Goal: Task Accomplishment & Management: Manage account settings

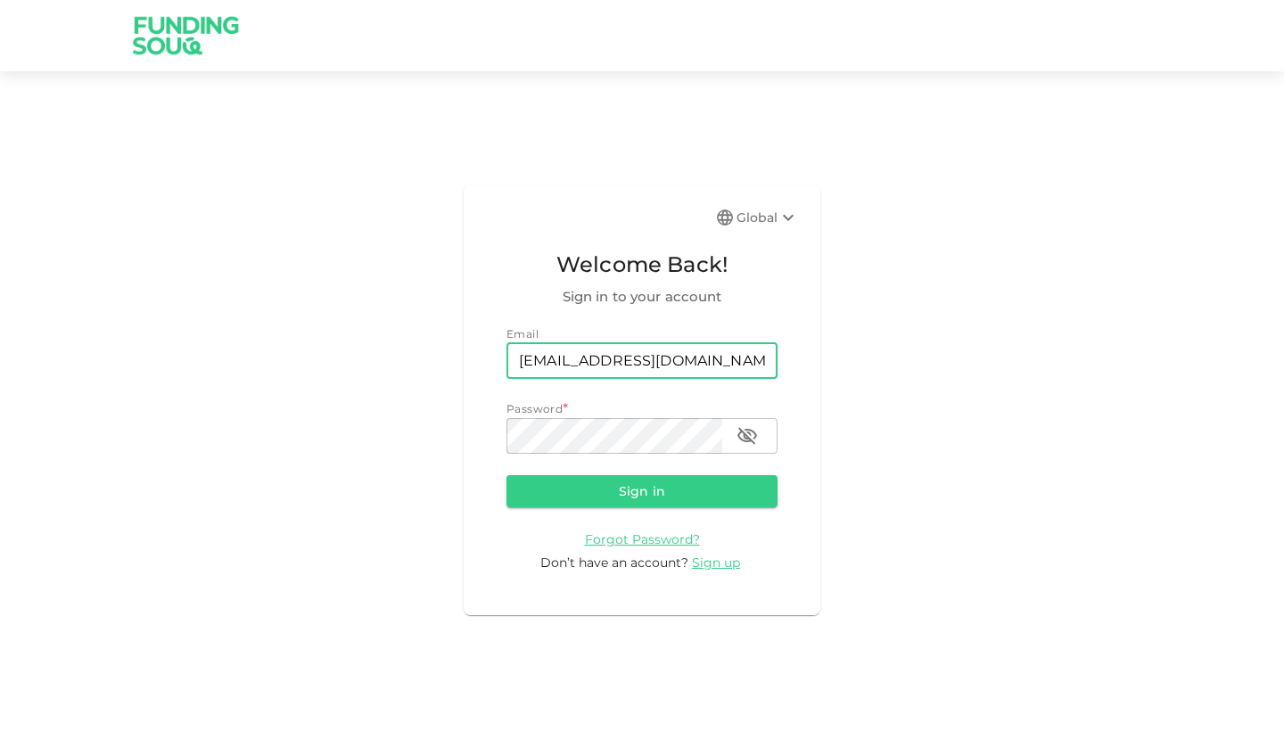
type input "[EMAIL_ADDRESS][DOMAIN_NAME]"
click at [642, 490] on button "Sign in" at bounding box center [642, 491] width 271 height 32
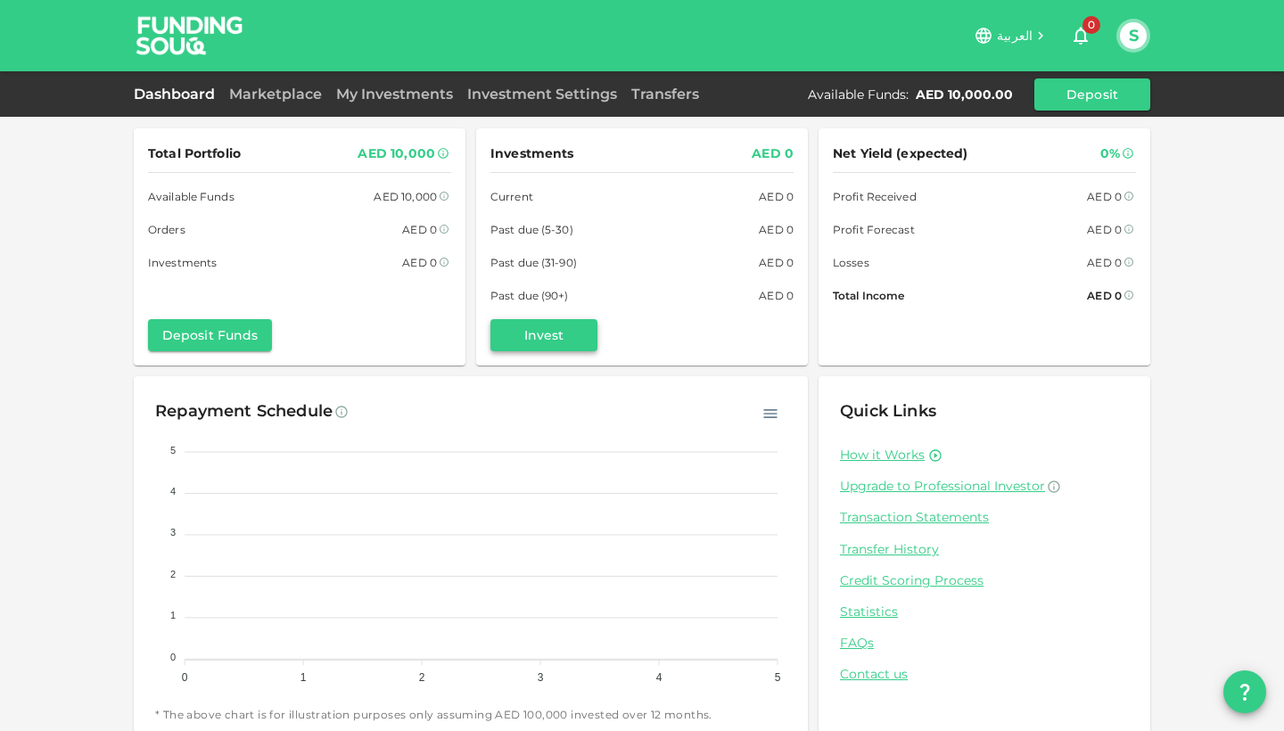
click at [544, 342] on button "Invest" at bounding box center [544, 335] width 107 height 32
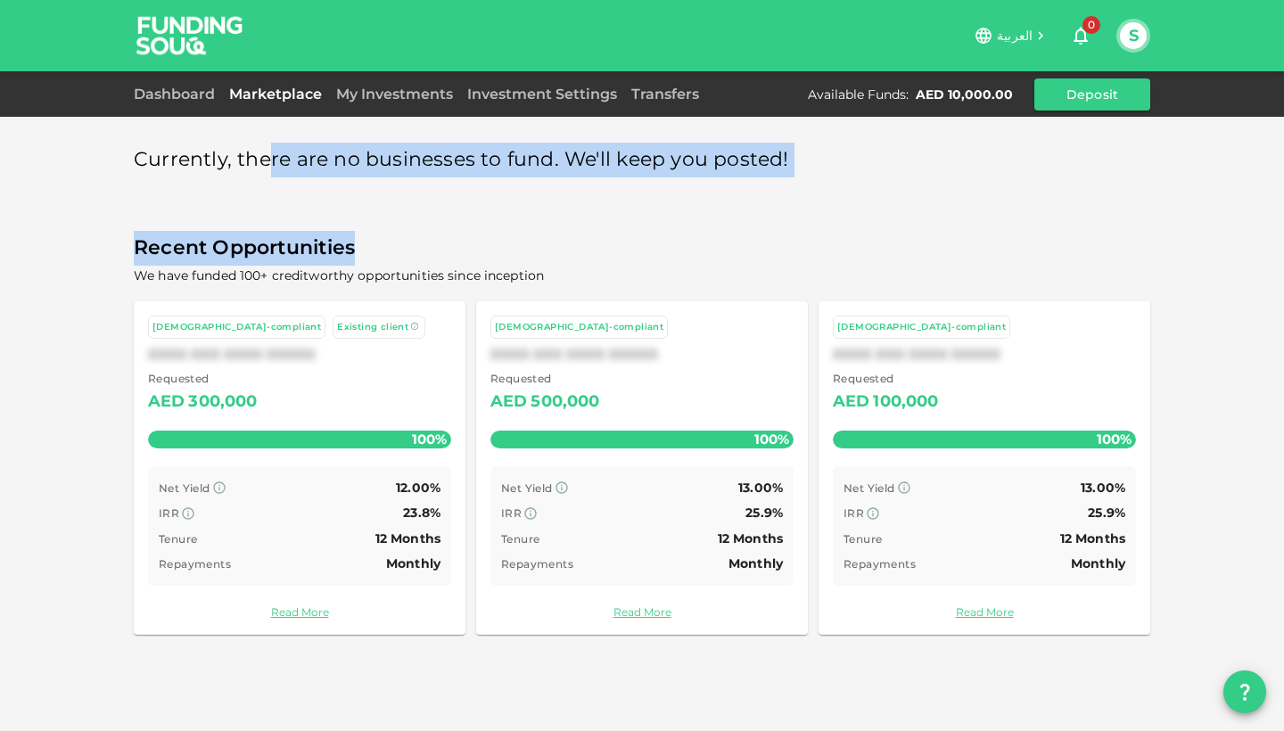
drag, startPoint x: 268, startPoint y: 158, endPoint x: 670, endPoint y: 247, distance: 412.1
click at [663, 244] on div "Currently, there are no businesses to fund. We'll keep you posted! Recent Oppor…" at bounding box center [642, 388] width 1017 height 521
click at [670, 247] on span "Recent Opportunities" at bounding box center [642, 248] width 1017 height 35
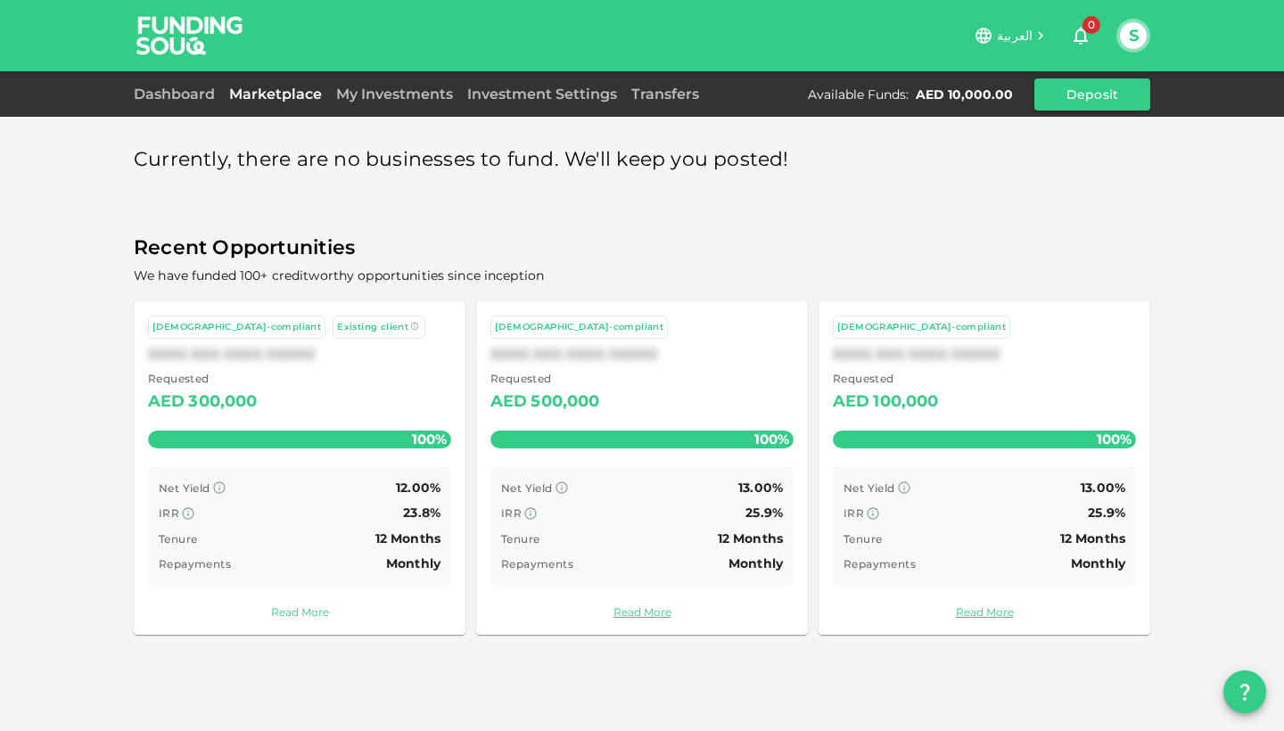
click at [302, 604] on link "Read More" at bounding box center [299, 612] width 303 height 17
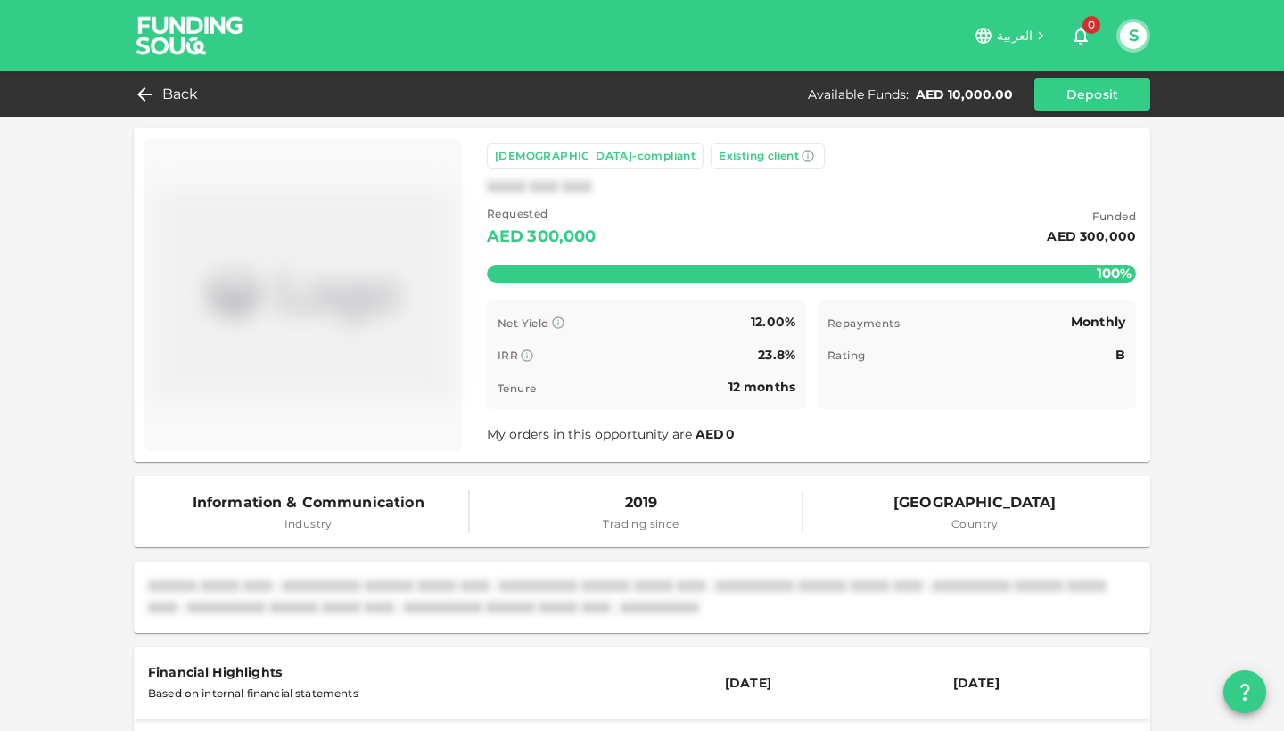
click at [1081, 381] on div "Time remaining B" at bounding box center [977, 387] width 298 height 22
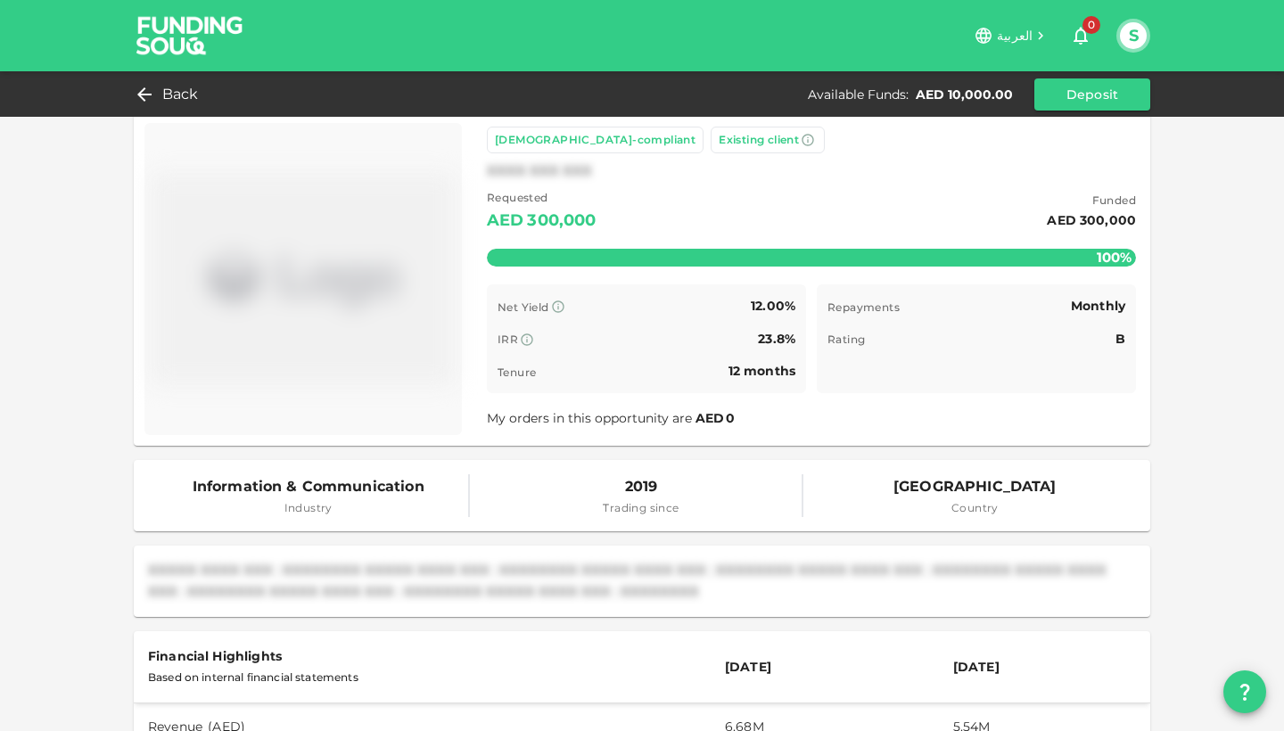
scroll to position [15, 0]
click at [152, 89] on div "Back" at bounding box center [170, 94] width 72 height 25
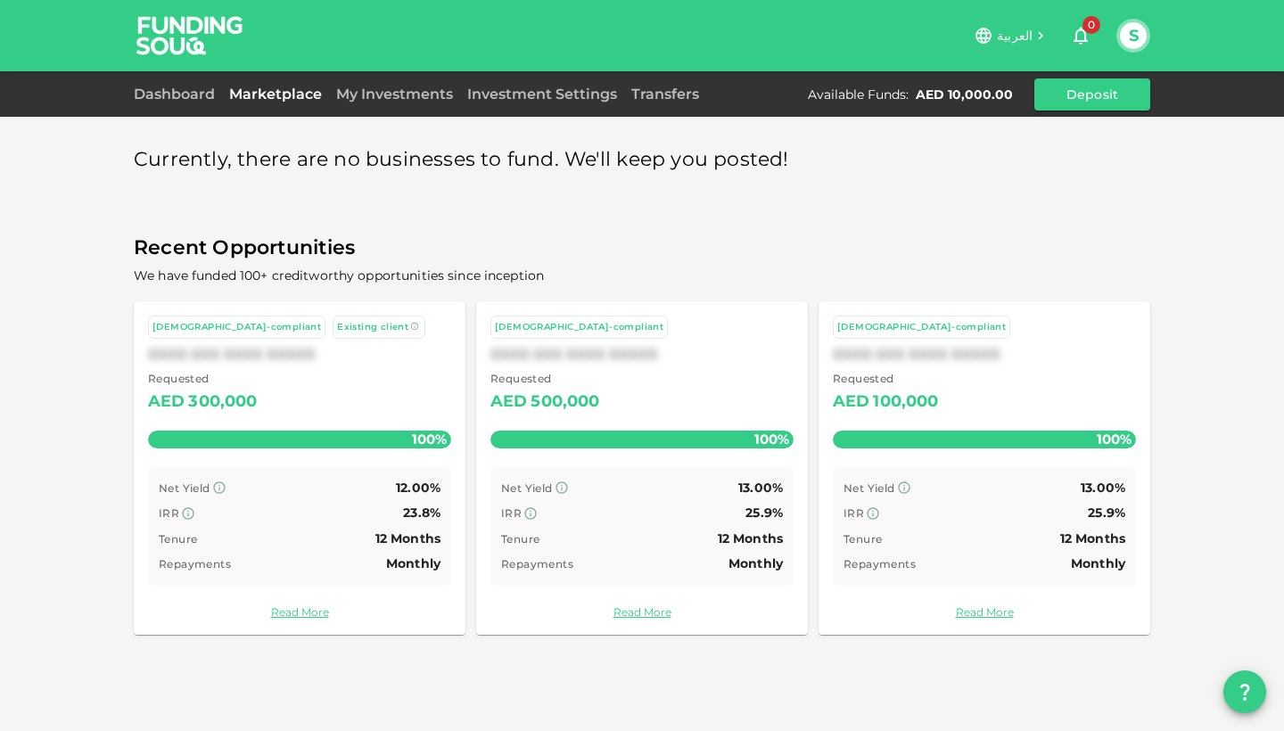
click at [1148, 286] on div "Recent Opportunities We have funded 100+ creditworthy opportunities since incep…" at bounding box center [642, 440] width 1017 height 418
click at [549, 87] on link "Investment Settings" at bounding box center [542, 94] width 164 height 17
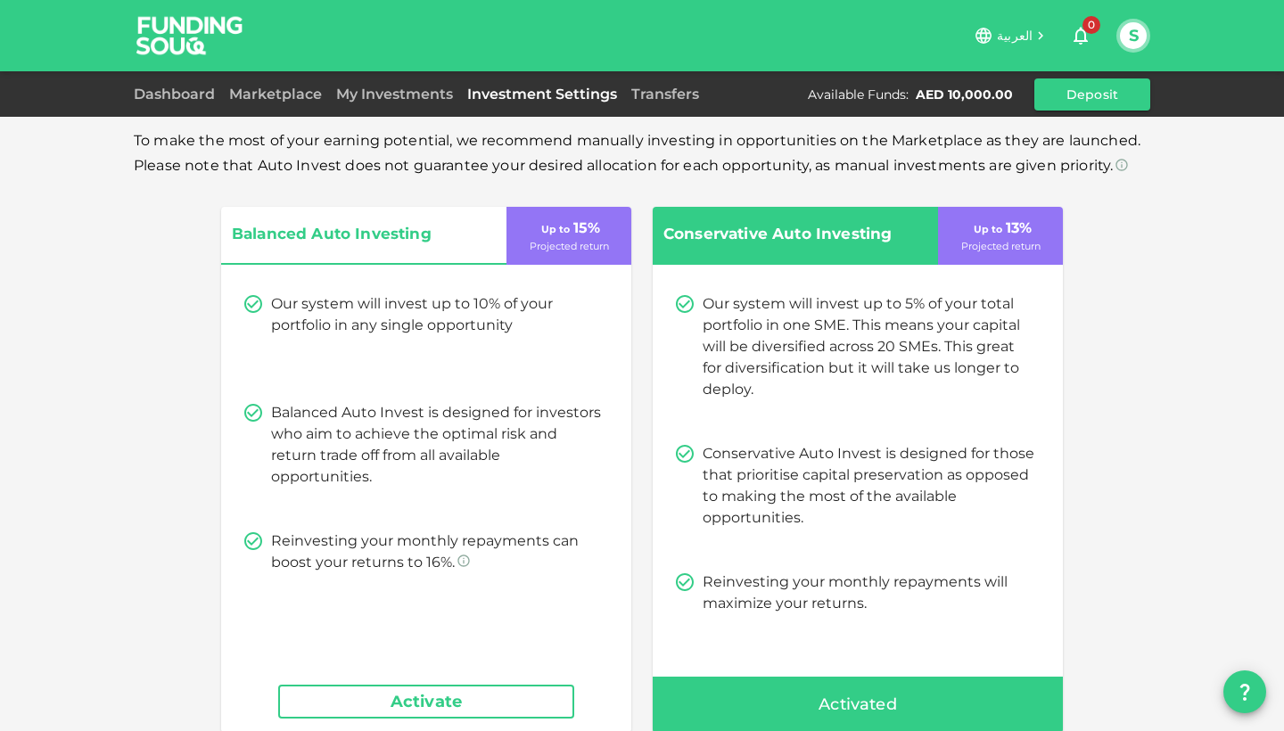
click at [186, 435] on div "Balanced Auto Investing Up to 15 % Projected return Our system will invest up t…" at bounding box center [642, 470] width 1017 height 526
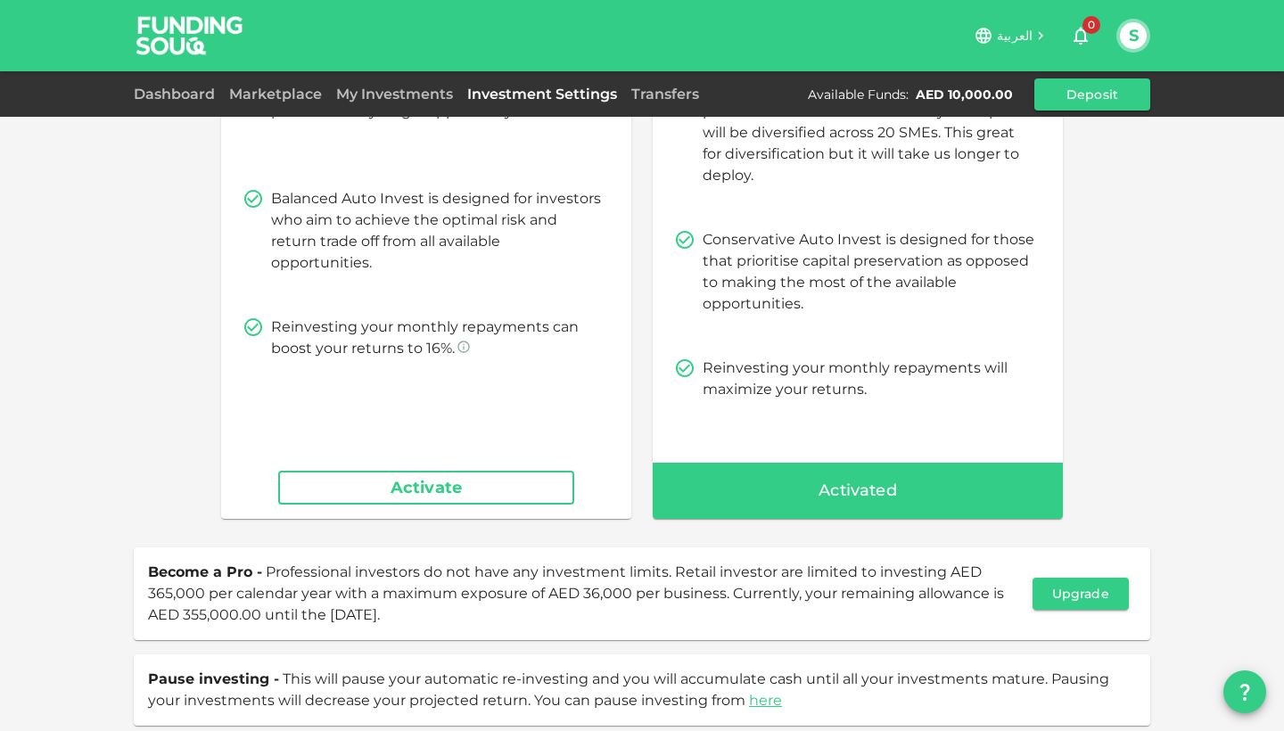
scroll to position [250, 0]
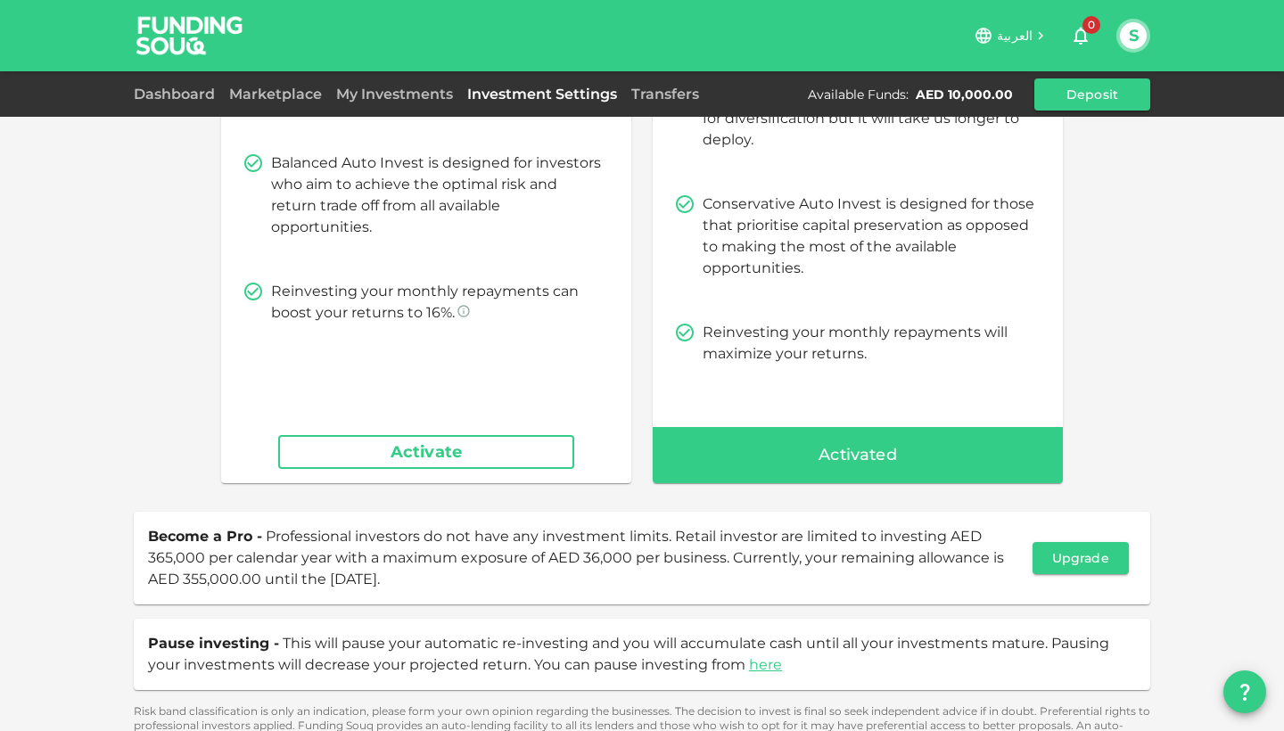
click at [1086, 274] on div "Balanced Auto Investing Up to 15 % Projected return Our system will invest up t…" at bounding box center [642, 220] width 1017 height 526
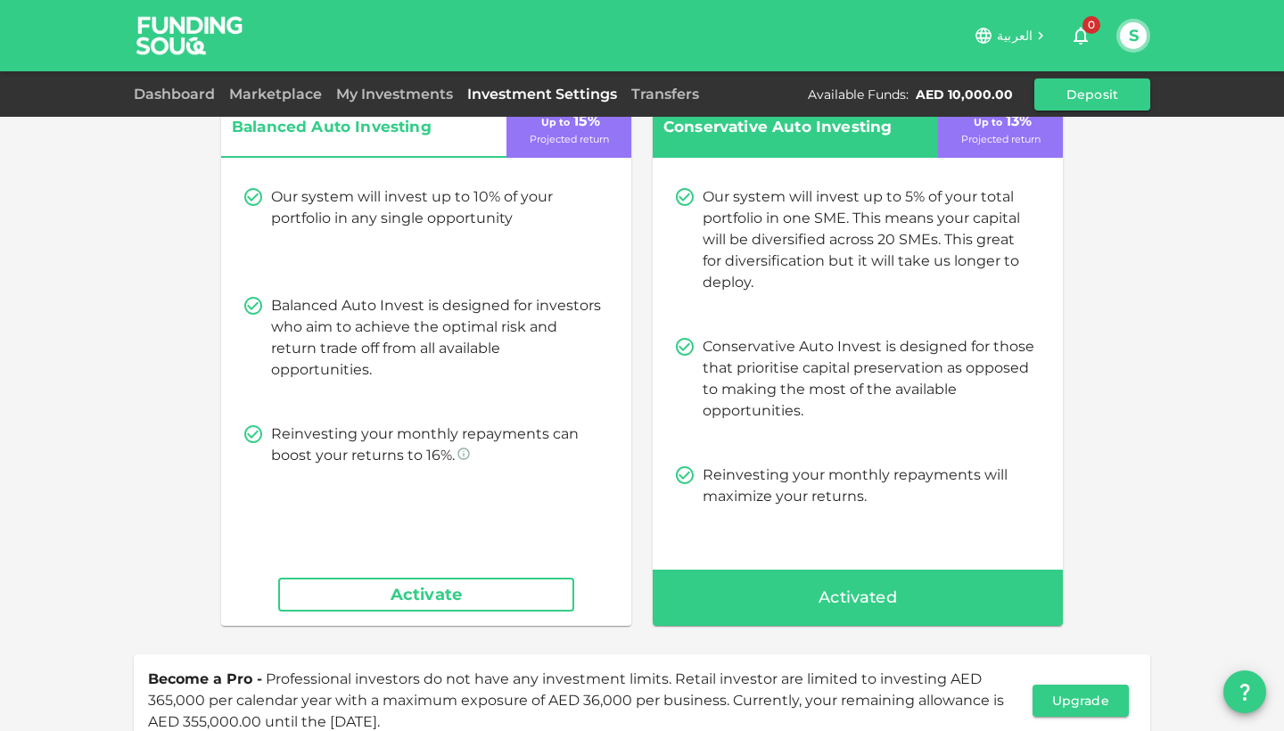
scroll to position [36, 0]
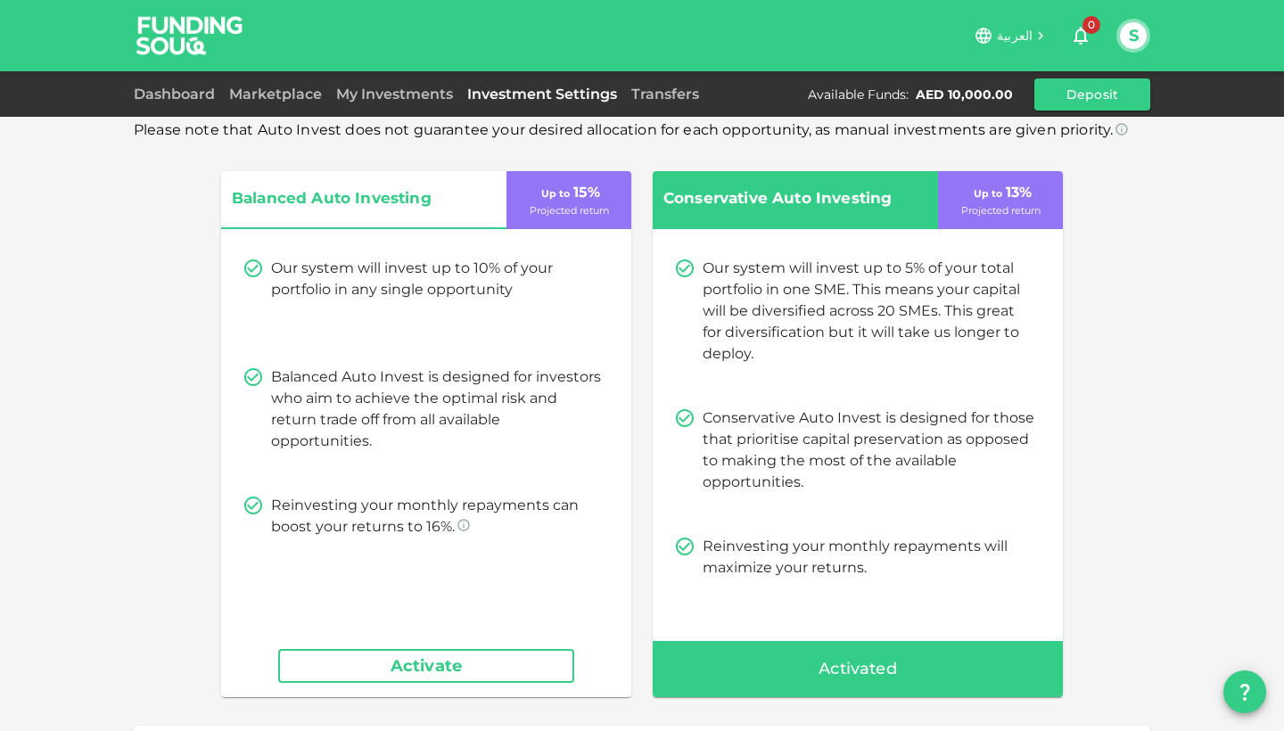
click at [699, 543] on div "Reinvesting your monthly repayments will maximize your returns." at bounding box center [858, 557] width 368 height 43
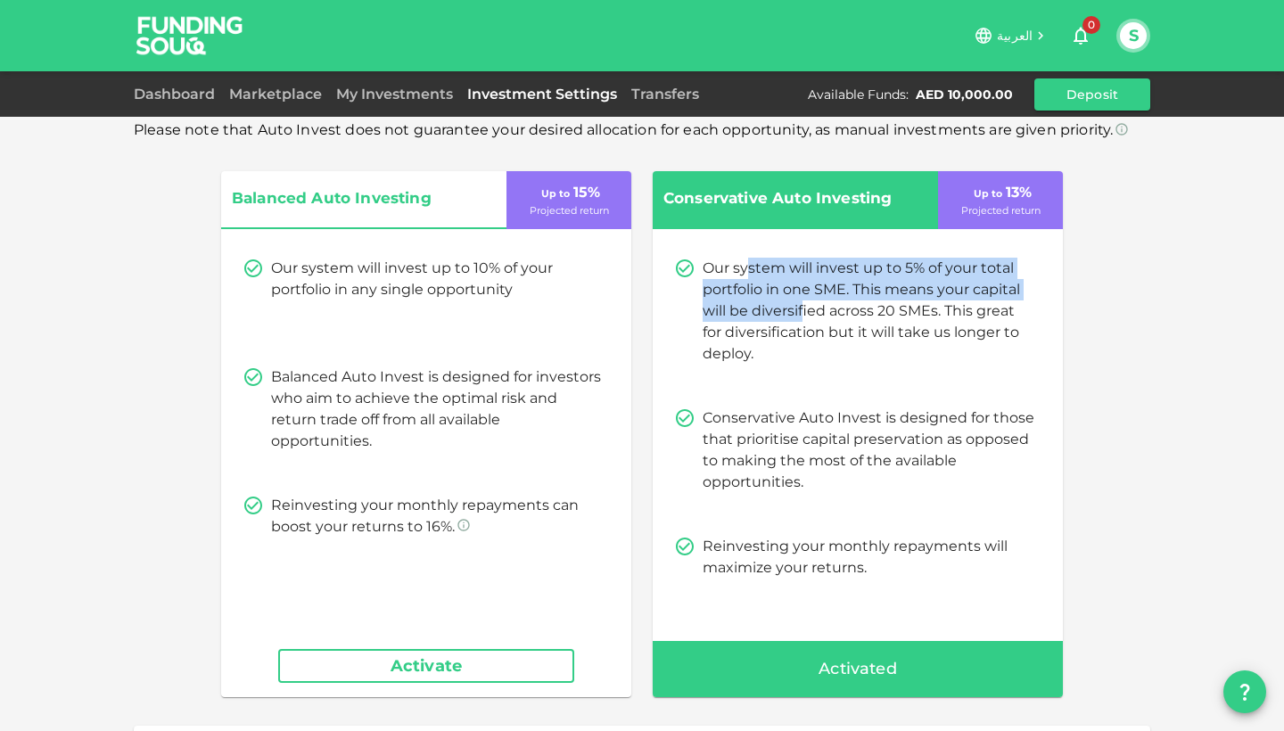
drag, startPoint x: 747, startPoint y: 271, endPoint x: 882, endPoint y: 351, distance: 157.6
click at [863, 341] on p "Our system will invest up to 5% of your total portfolio in one SME. This means …" at bounding box center [869, 311] width 332 height 107
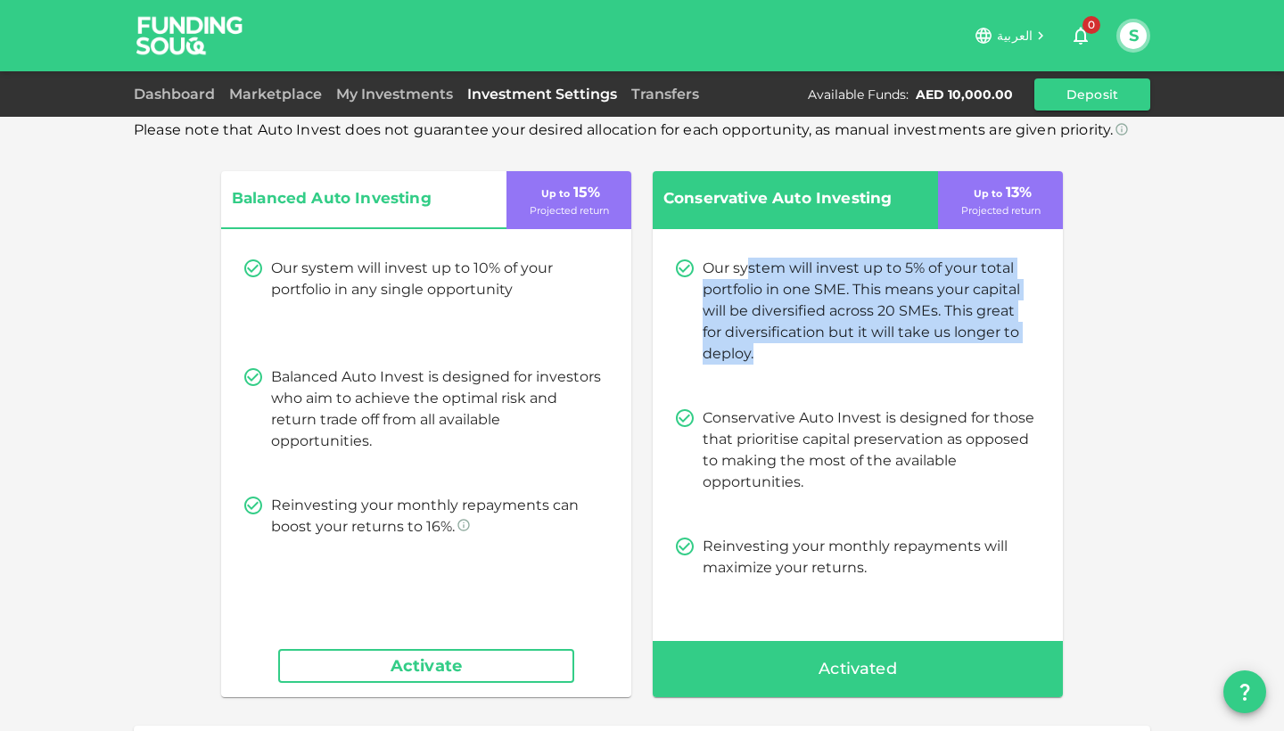
click at [882, 351] on p "Our system will invest up to 5% of your total portfolio in one SME. This means …" at bounding box center [869, 311] width 332 height 107
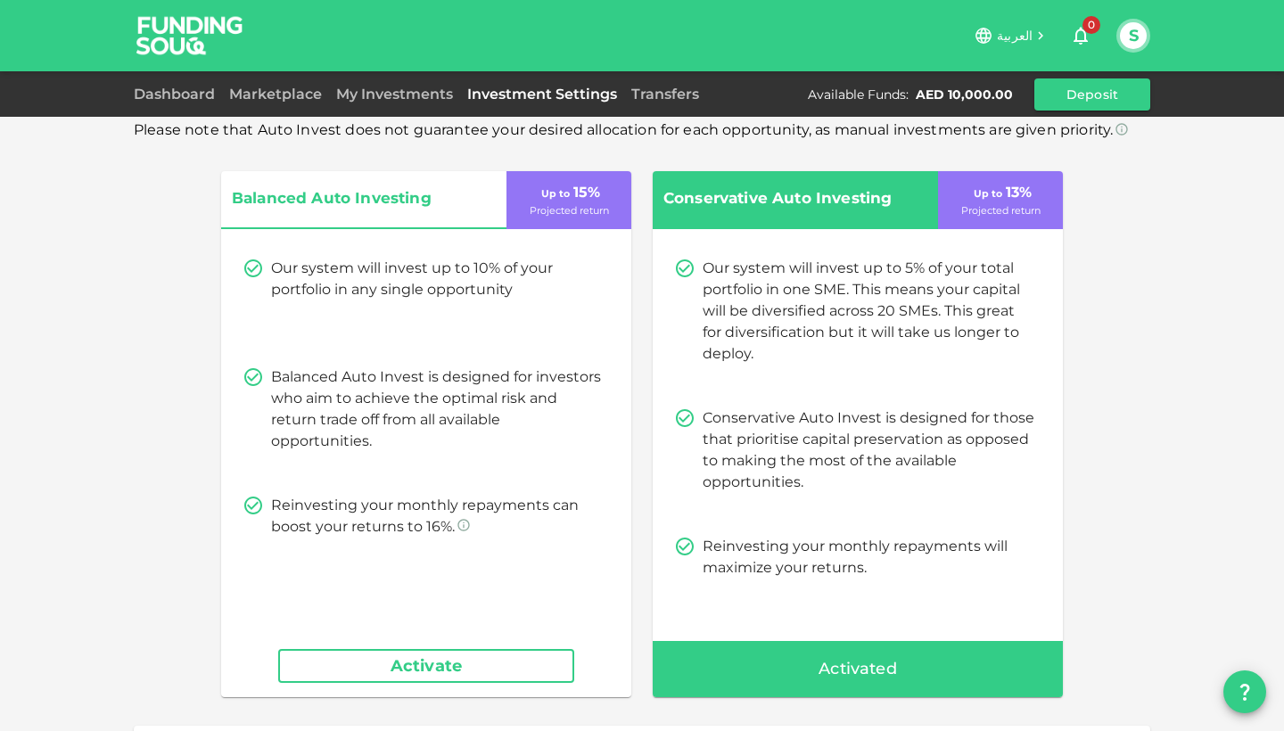
click at [461, 653] on button "Activate" at bounding box center [426, 666] width 296 height 34
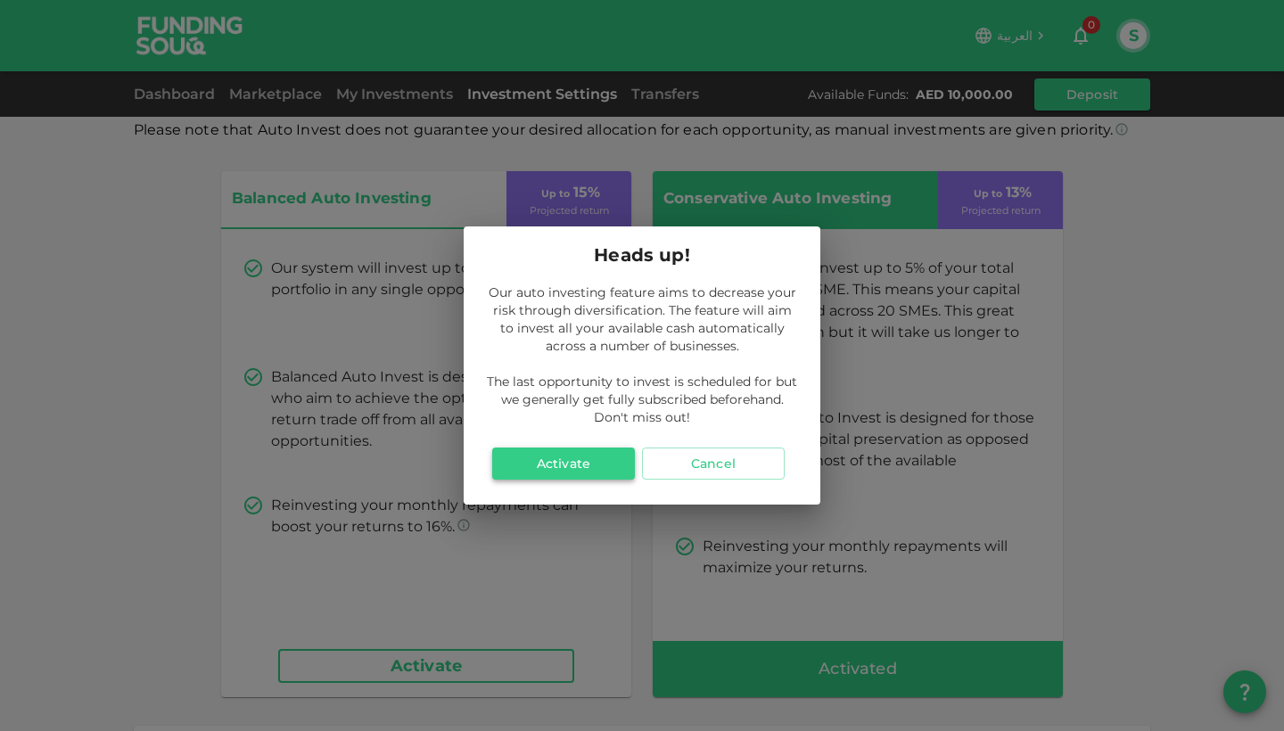
click at [581, 460] on button "Activate" at bounding box center [563, 464] width 143 height 32
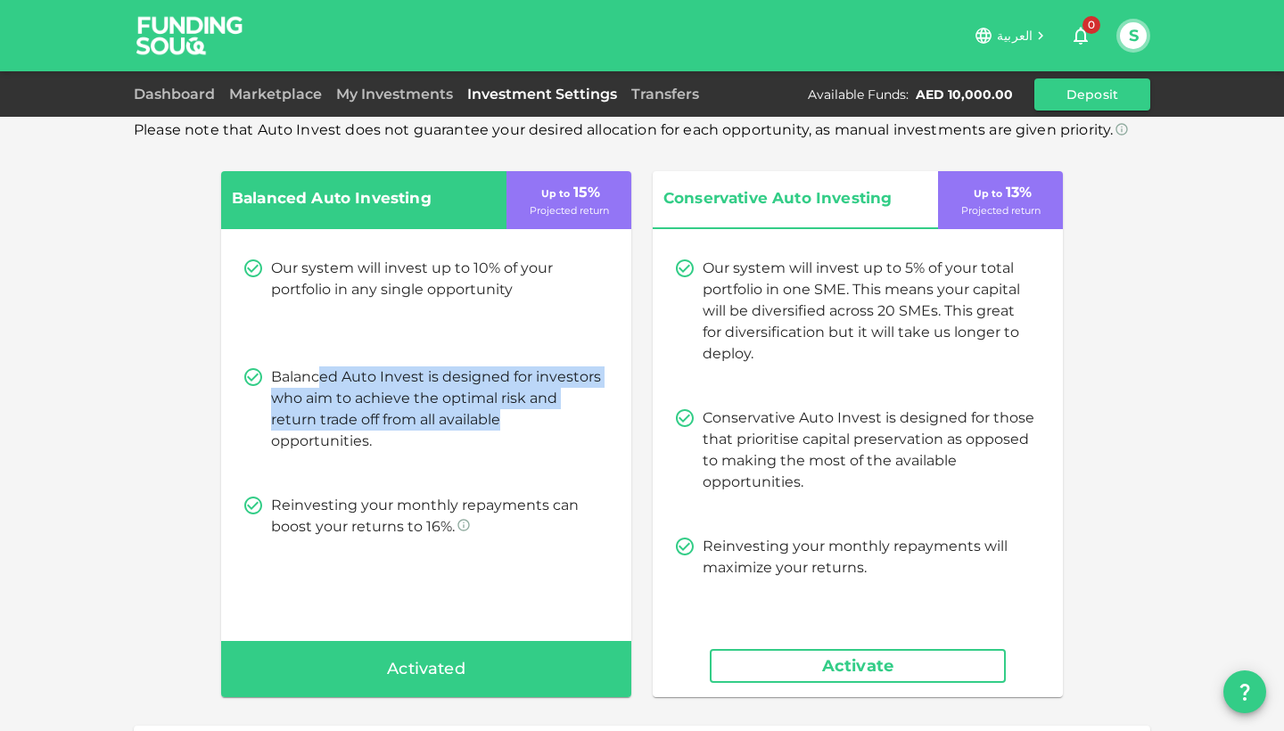
drag, startPoint x: 321, startPoint y: 380, endPoint x: 608, endPoint y: 426, distance: 290.9
click at [605, 425] on div "Balanced Auto Invest is designed for investors who aim to achieve the optimal r…" at bounding box center [427, 410] width 368 height 86
click at [608, 426] on div "Balanced Auto Invest is designed for investors who aim to achieve the optimal r…" at bounding box center [427, 410] width 368 height 86
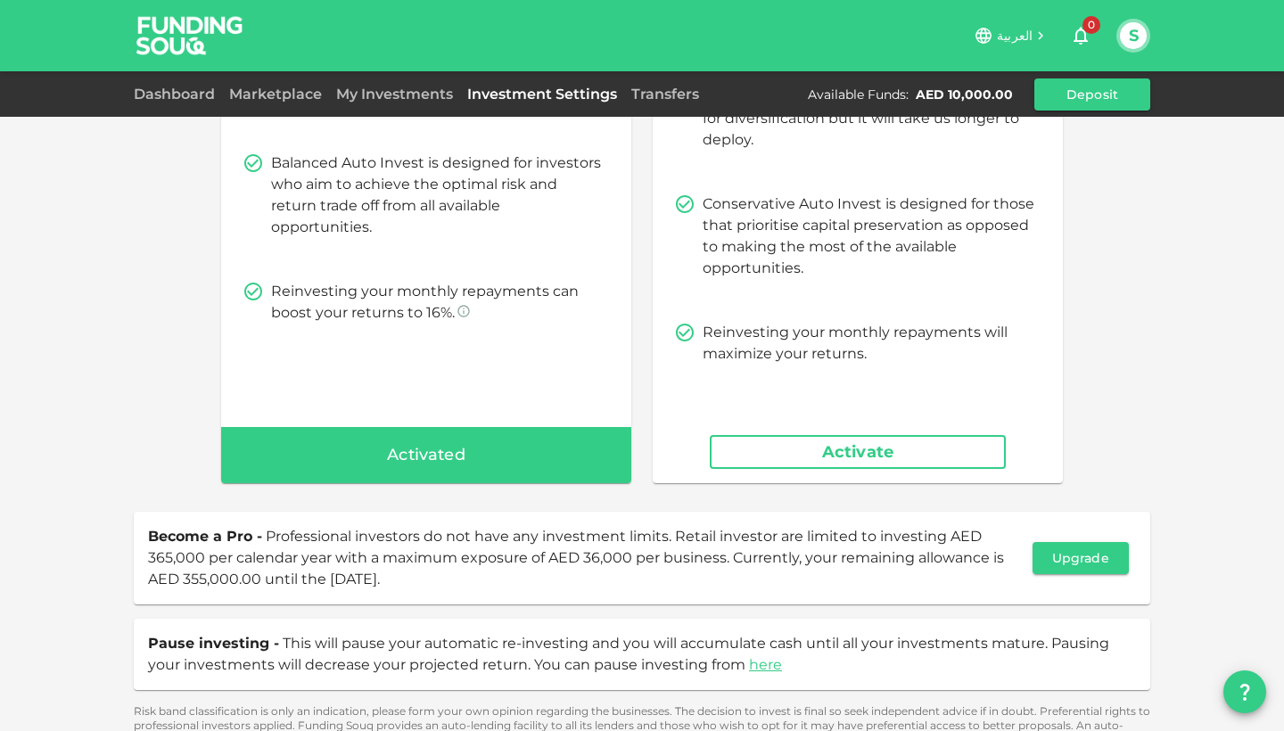
scroll to position [277, 0]
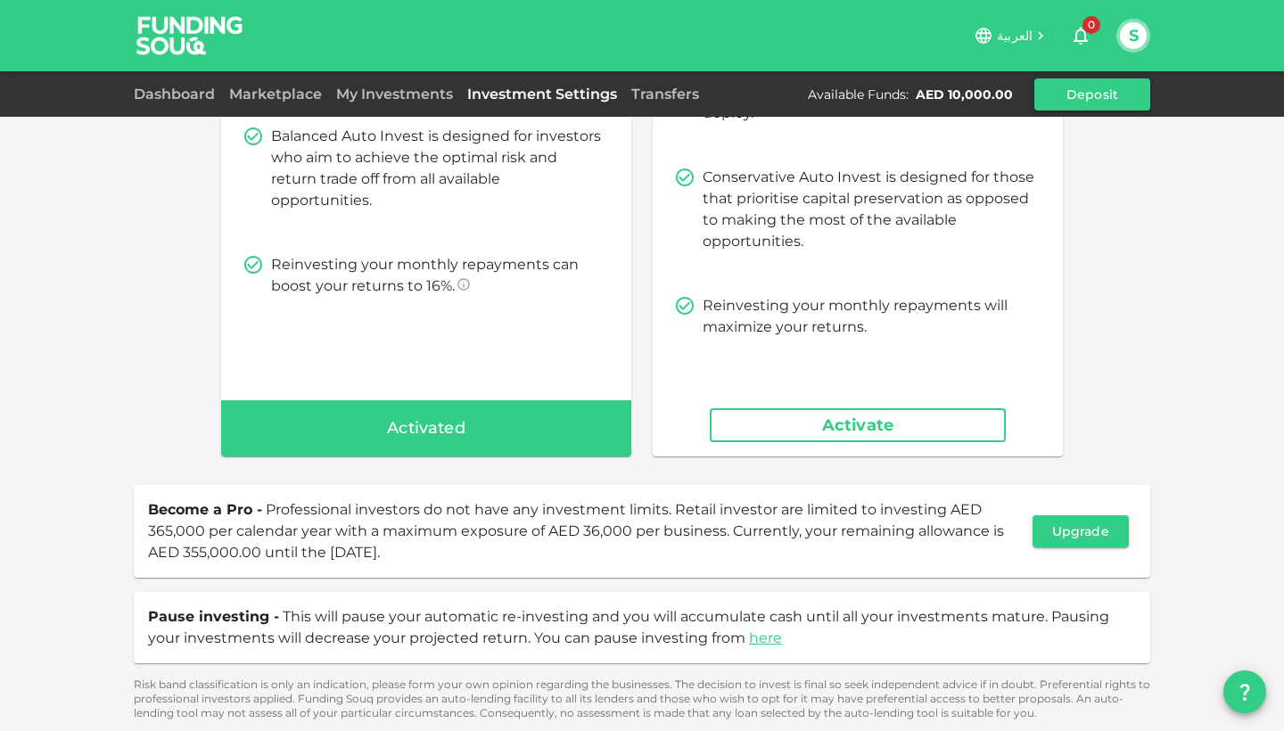
drag, startPoint x: 273, startPoint y: 513, endPoint x: 648, endPoint y: 578, distance: 381.1
click at [648, 578] on div "To make the most of your earning potential, we recommend manually investing in …" at bounding box center [642, 286] width 1017 height 869
click at [650, 579] on div "To make the most of your earning potential, we recommend manually investing in …" at bounding box center [642, 286] width 1017 height 869
drag, startPoint x: 526, startPoint y: 517, endPoint x: 780, endPoint y: 558, distance: 256.6
click at [780, 558] on span "Become a Pro - Professional investors do not have any investment limits. Retail…" at bounding box center [587, 532] width 878 height 64
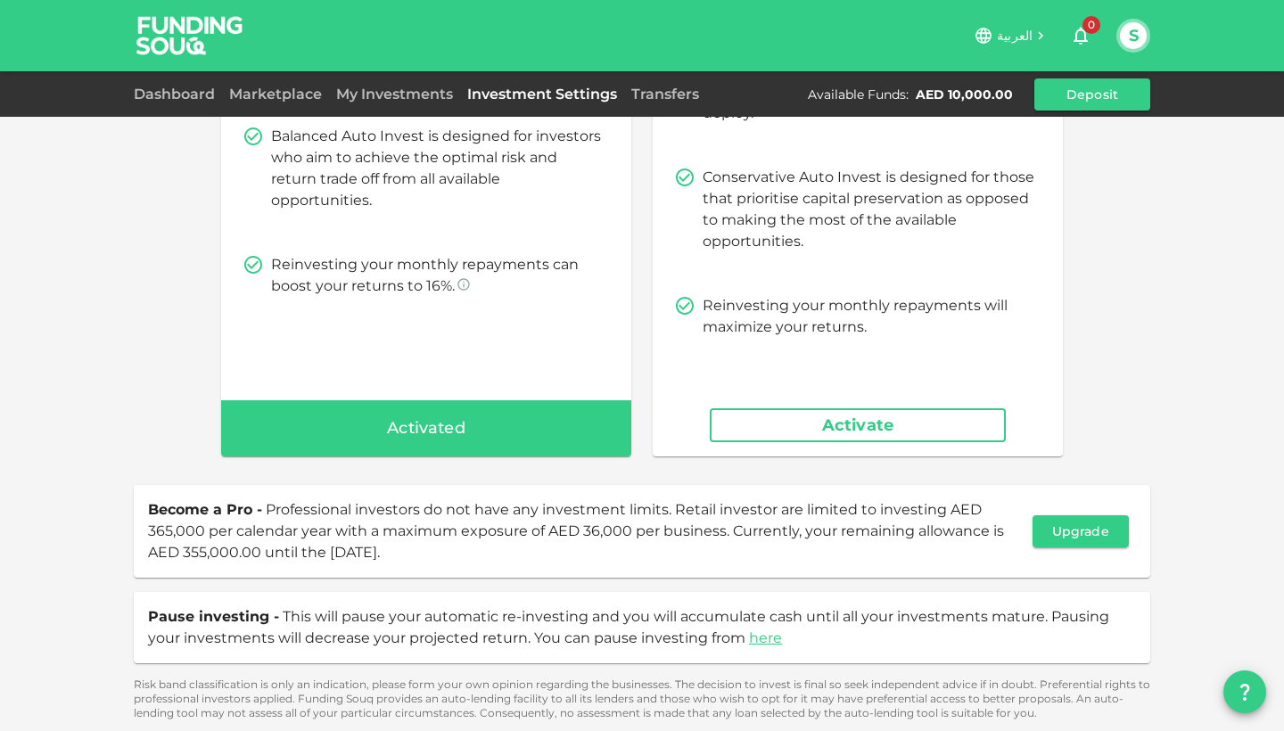
click at [780, 558] on span "Become a Pro - Professional investors do not have any investment limits. Retail…" at bounding box center [587, 532] width 878 height 64
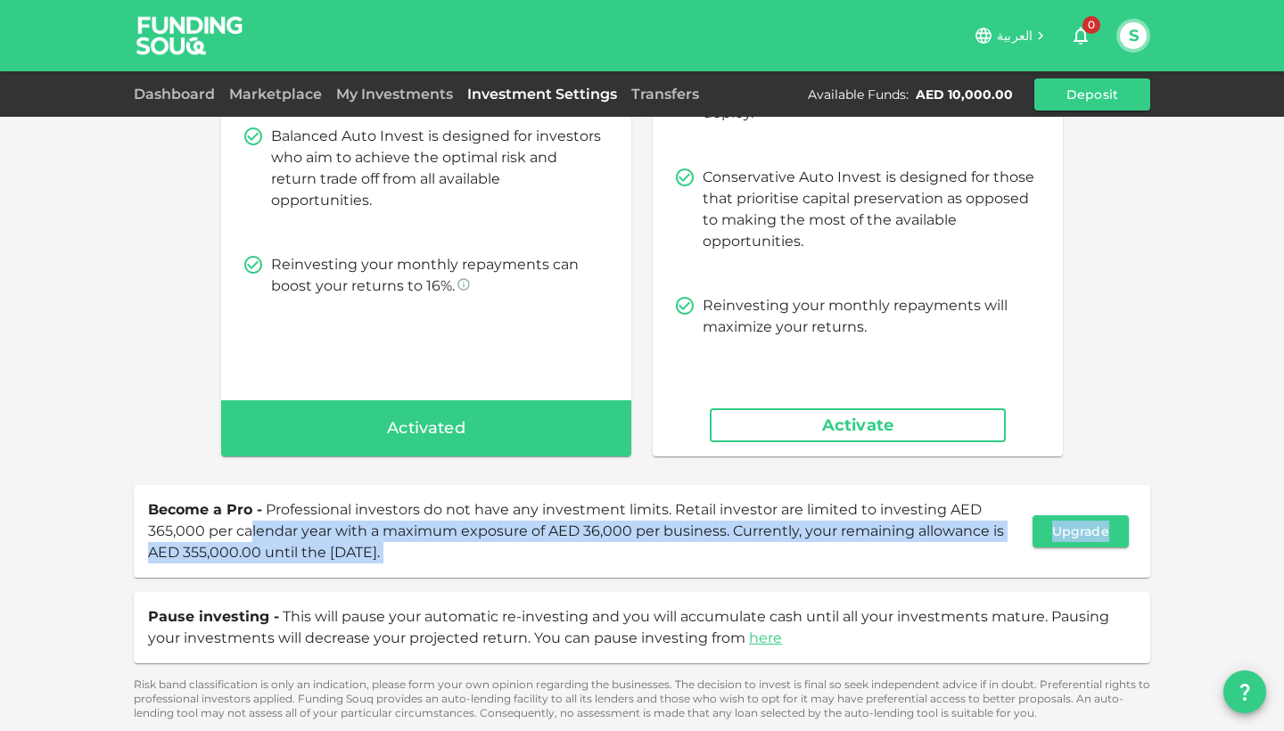
drag, startPoint x: 250, startPoint y: 528, endPoint x: 598, endPoint y: 588, distance: 353.0
click at [598, 588] on div "To make the most of your earning potential, we recommend manually investing in …" at bounding box center [642, 286] width 1017 height 869
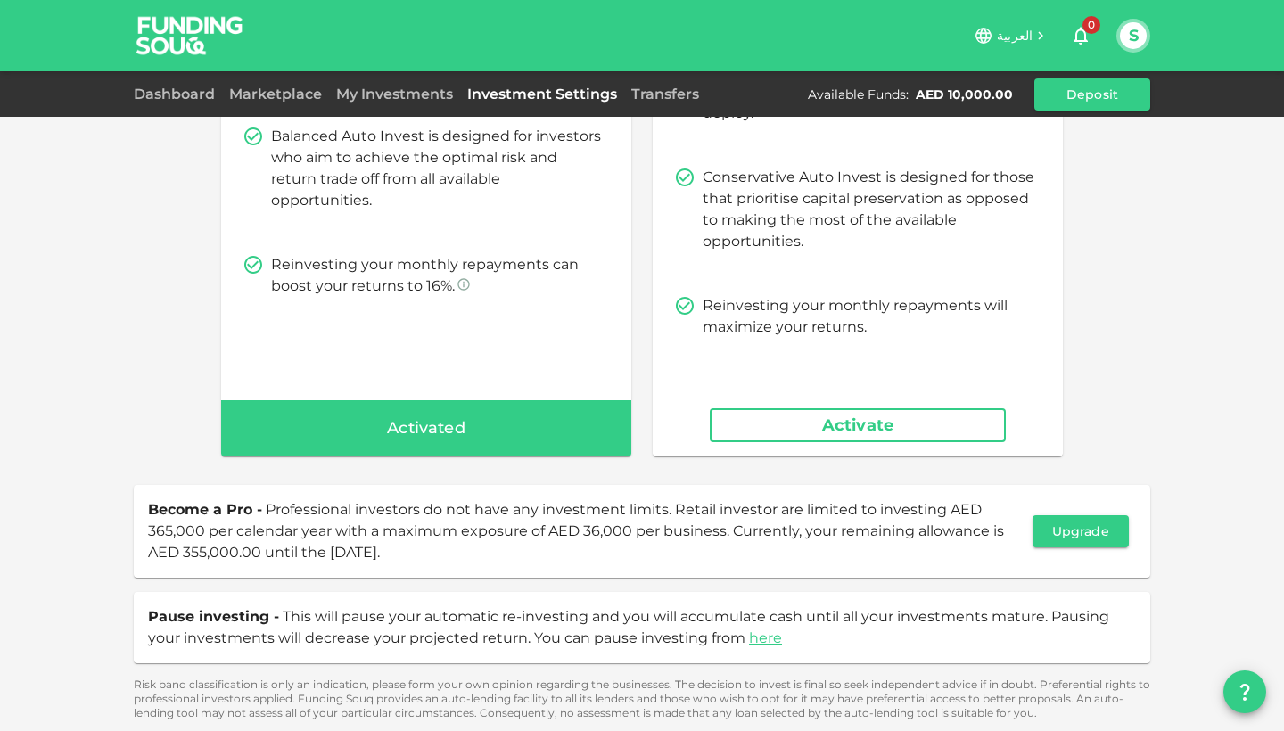
drag, startPoint x: 502, startPoint y: 535, endPoint x: 703, endPoint y: 557, distance: 201.8
click at [701, 557] on span "Become a Pro - Professional investors do not have any investment limits. Retail…" at bounding box center [587, 532] width 878 height 64
click at [703, 557] on span "Become a Pro - Professional investors do not have any investment limits. Retail…" at bounding box center [587, 532] width 878 height 64
drag, startPoint x: 389, startPoint y: 512, endPoint x: 662, endPoint y: 564, distance: 277.8
click at [650, 559] on span "Become a Pro - Professional investors do not have any investment limits. Retail…" at bounding box center [587, 532] width 878 height 64
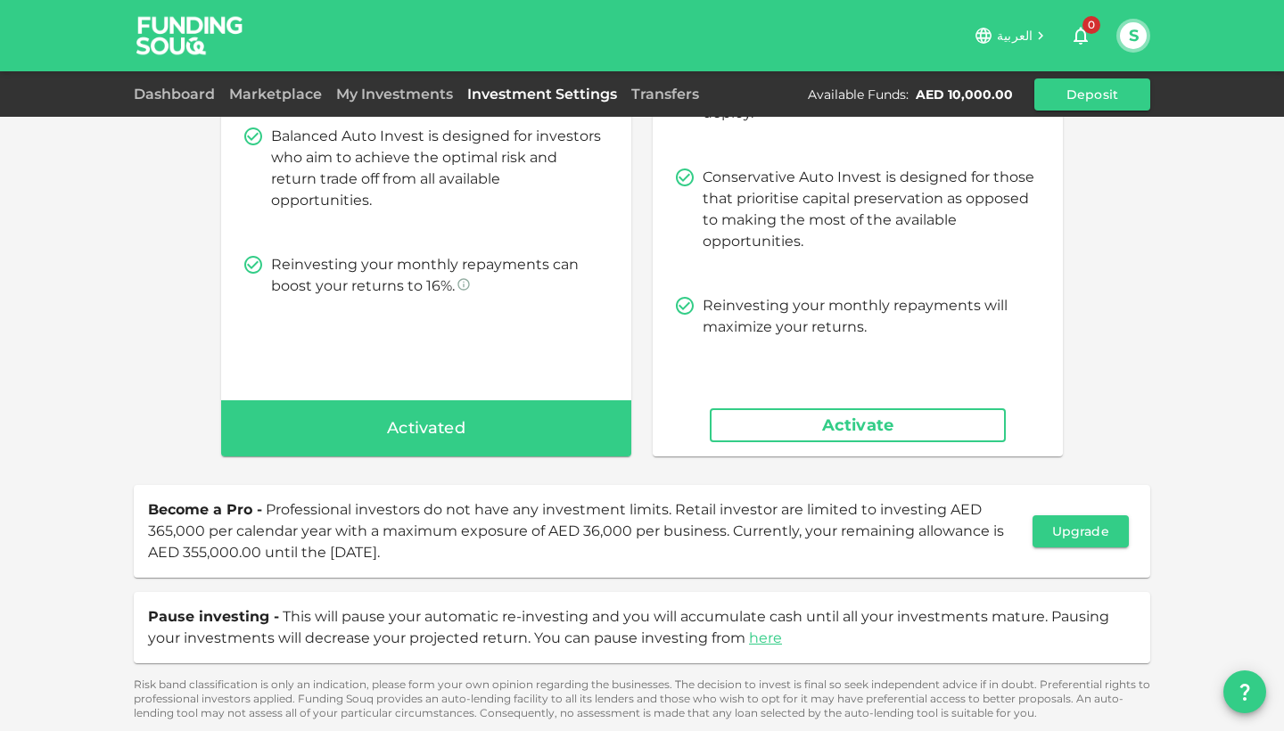
click at [662, 564] on div "Become a Pro - Professional investors do not have any investment limits. Retail…" at bounding box center [642, 531] width 1017 height 93
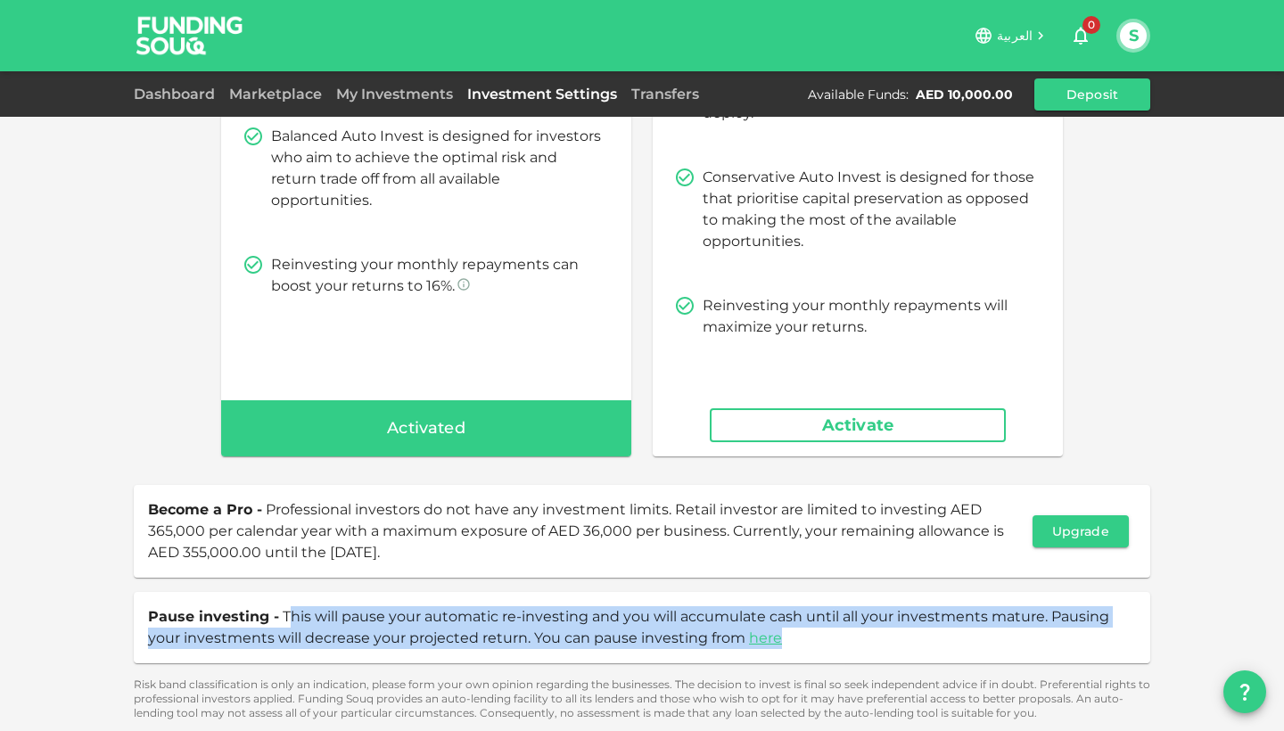
drag, startPoint x: 286, startPoint y: 619, endPoint x: 699, endPoint y: 668, distance: 415.9
click at [699, 668] on div "To make the most of your earning potential, we recommend manually investing in …" at bounding box center [642, 286] width 1017 height 869
click at [888, 641] on div "Pause investing - This will pause your automatic re-investing and you will accu…" at bounding box center [642, 628] width 988 height 43
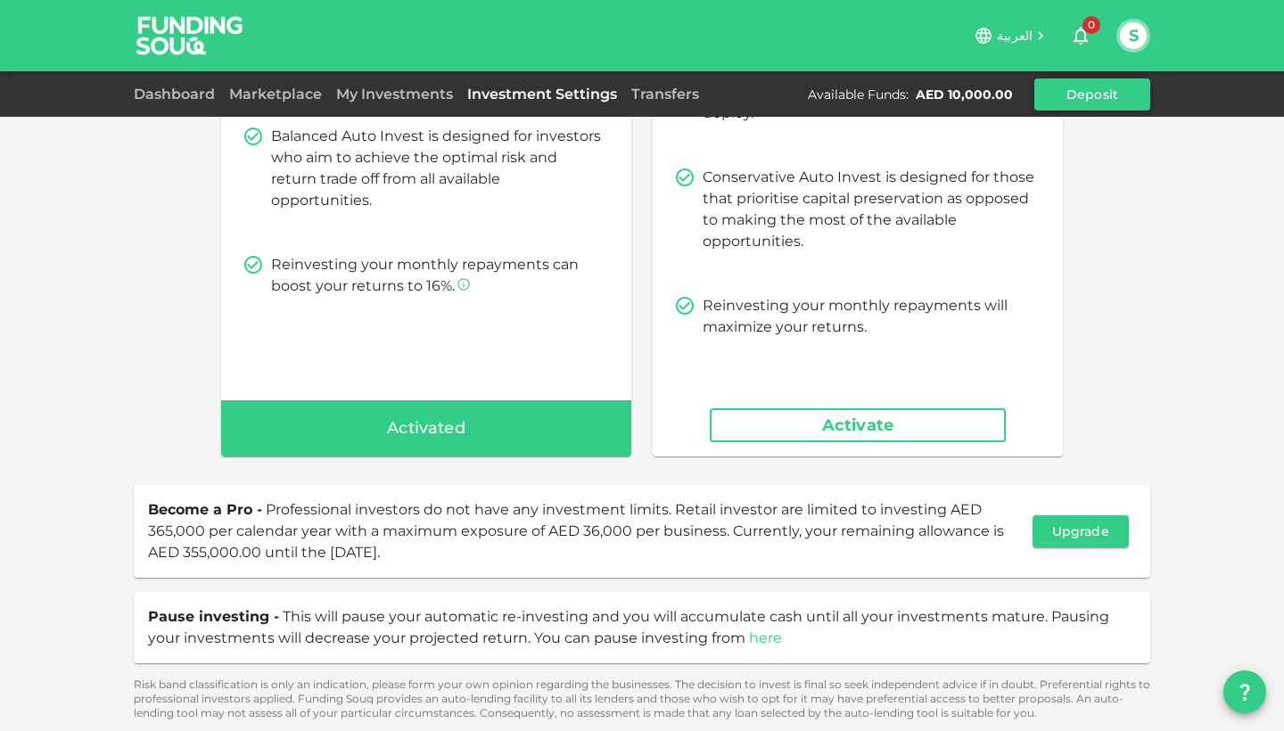
click at [768, 640] on link "here" at bounding box center [765, 638] width 33 height 17
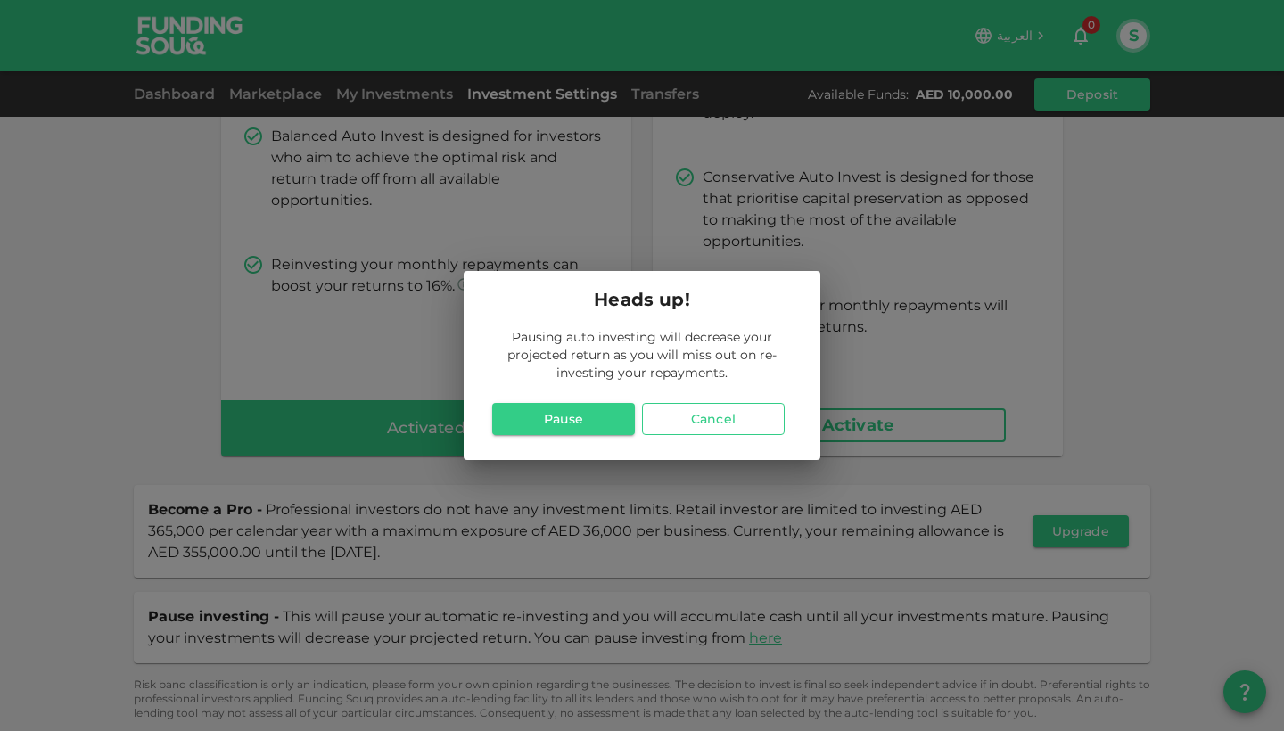
click at [706, 433] on button "Cancel" at bounding box center [713, 419] width 143 height 32
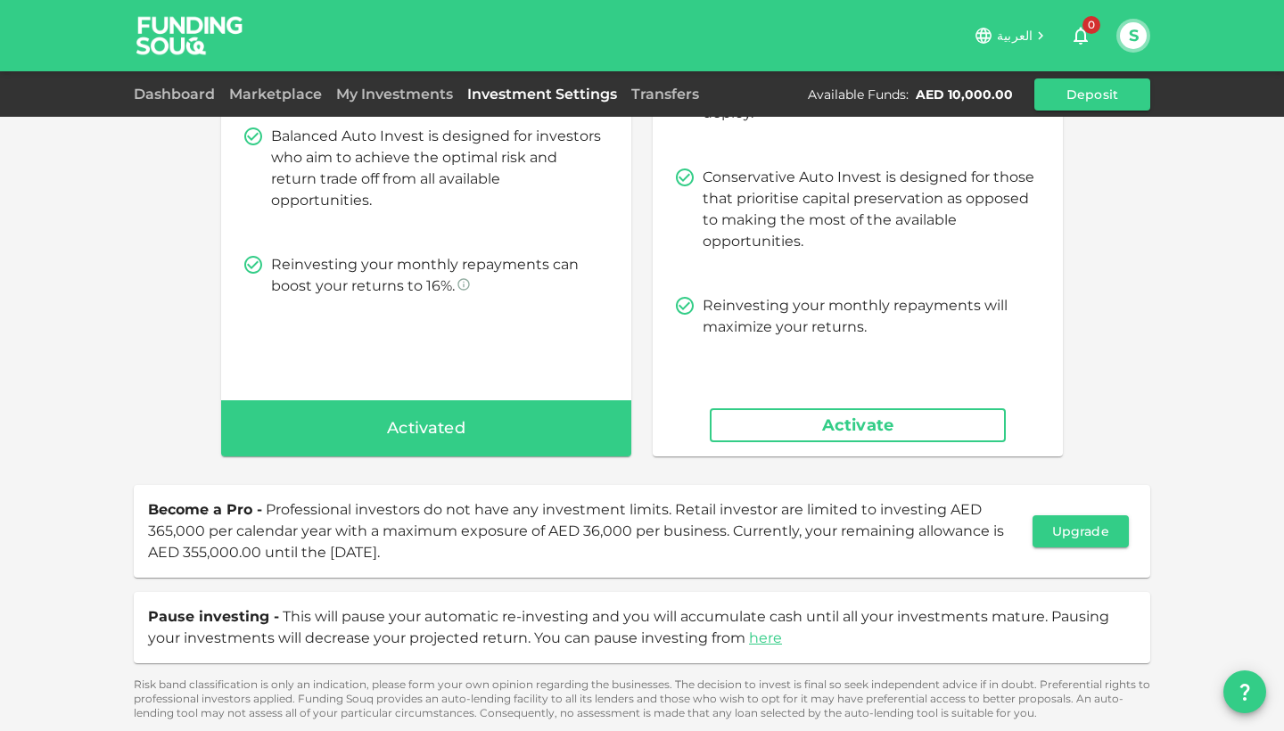
click at [916, 609] on span "This will pause your automatic re-investing and you will accumulate cash until …" at bounding box center [629, 627] width 962 height 38
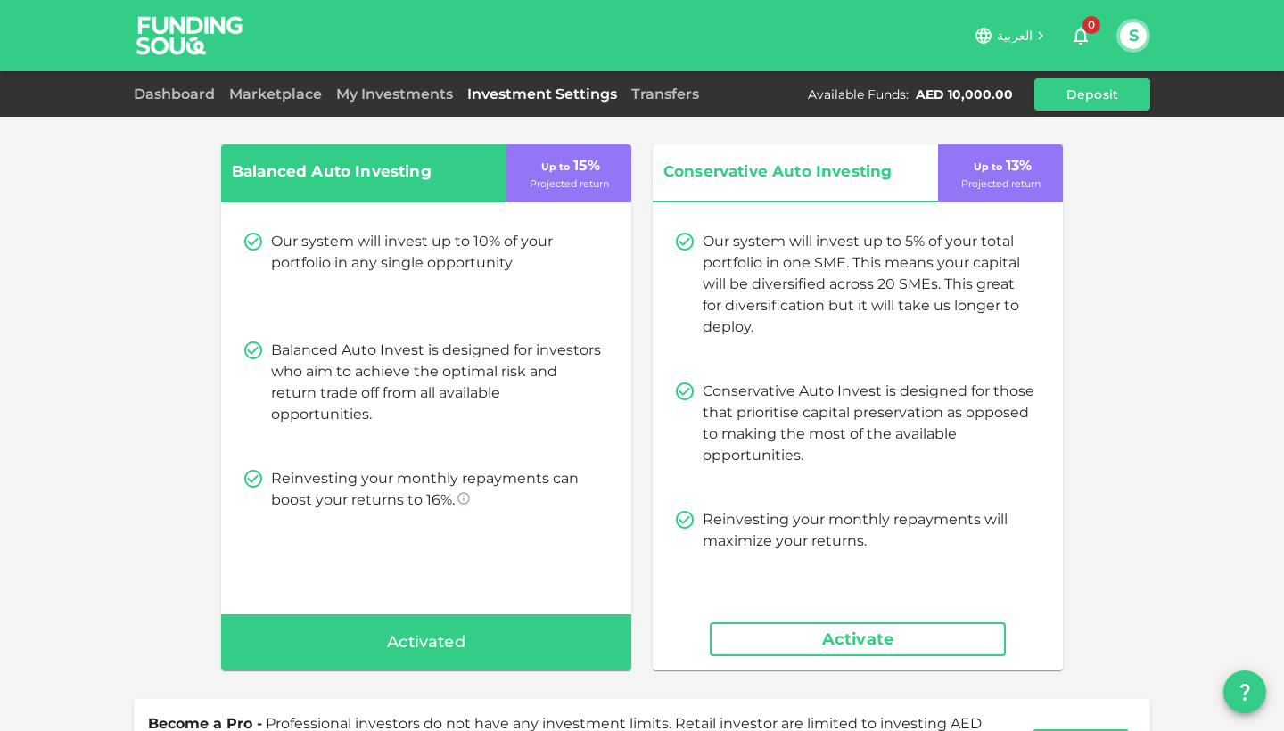
scroll to position [0, 0]
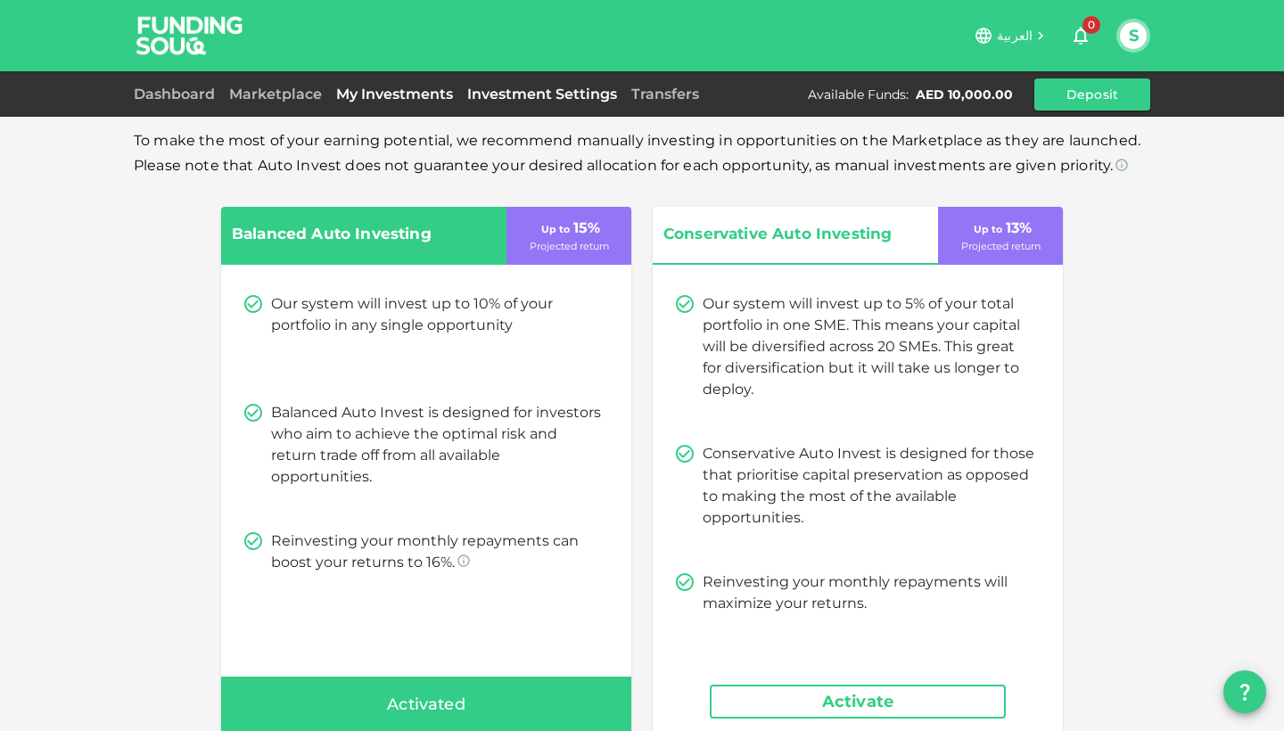
click at [429, 101] on link "My Investments" at bounding box center [394, 94] width 131 height 17
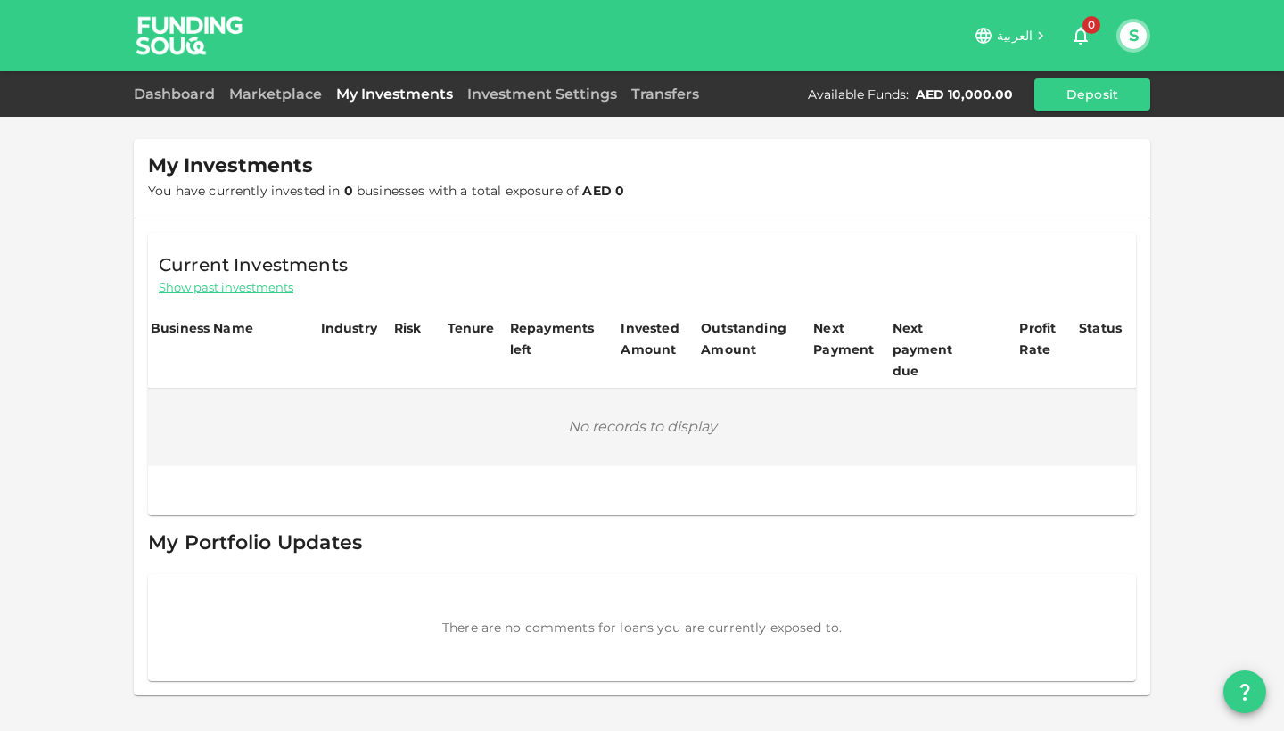
click at [229, 283] on span "Show past investments" at bounding box center [226, 287] width 135 height 17
click at [289, 91] on link "Marketplace" at bounding box center [275, 94] width 107 height 17
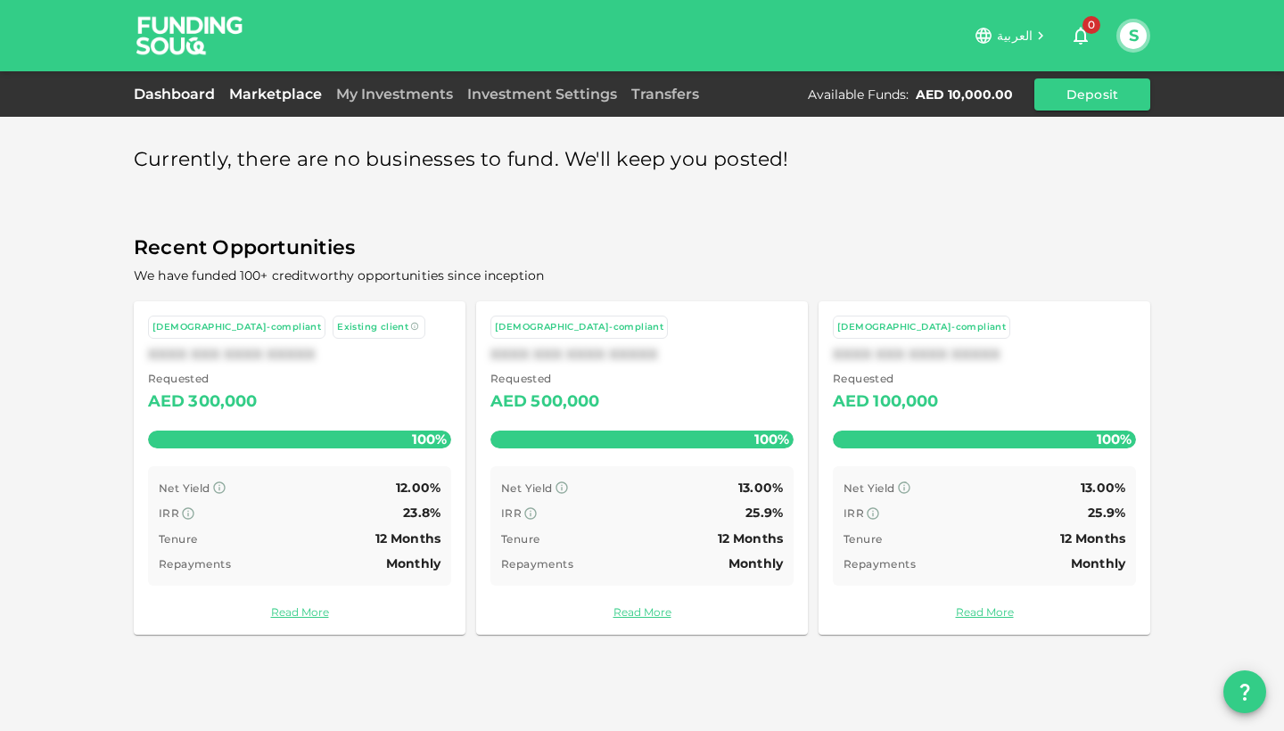
click at [181, 100] on link "Dashboard" at bounding box center [178, 94] width 88 height 17
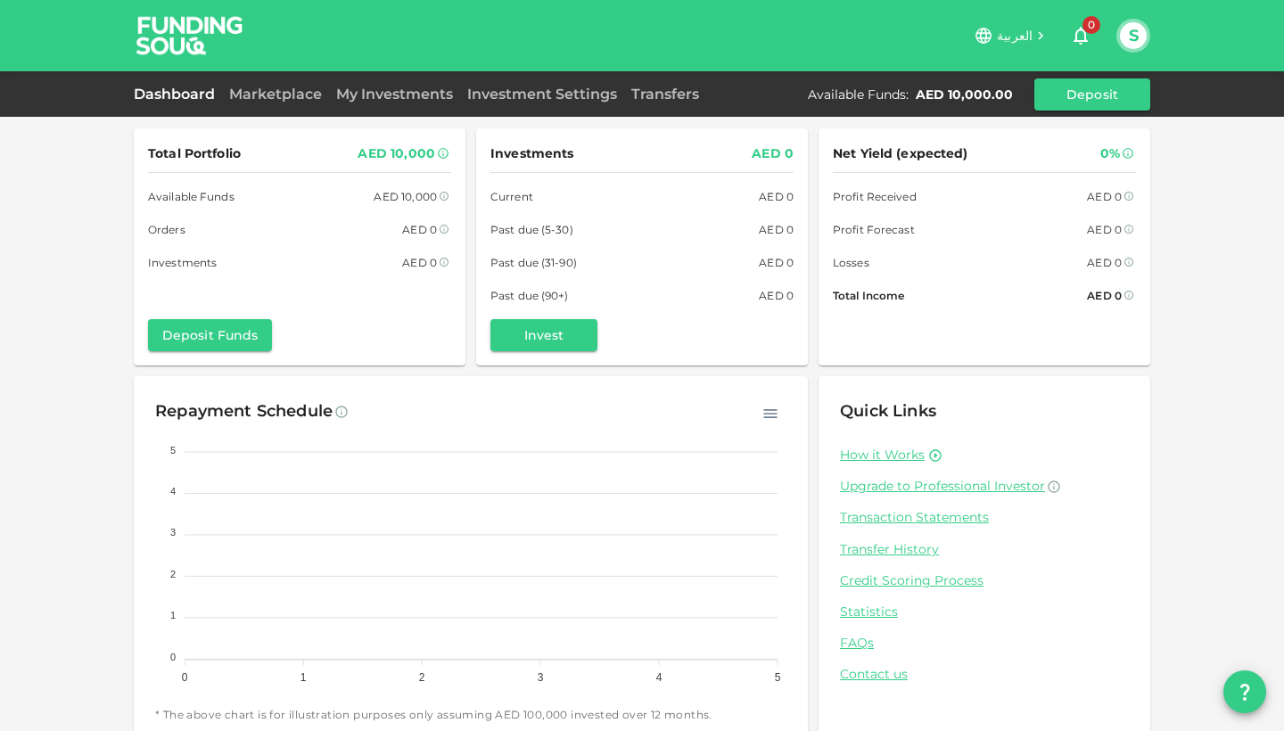
click at [87, 500] on div "Total Portfolio AED 10,000 Available Funds AED 10,000 Orders AED 0 Investments …" at bounding box center [642, 378] width 1284 height 756
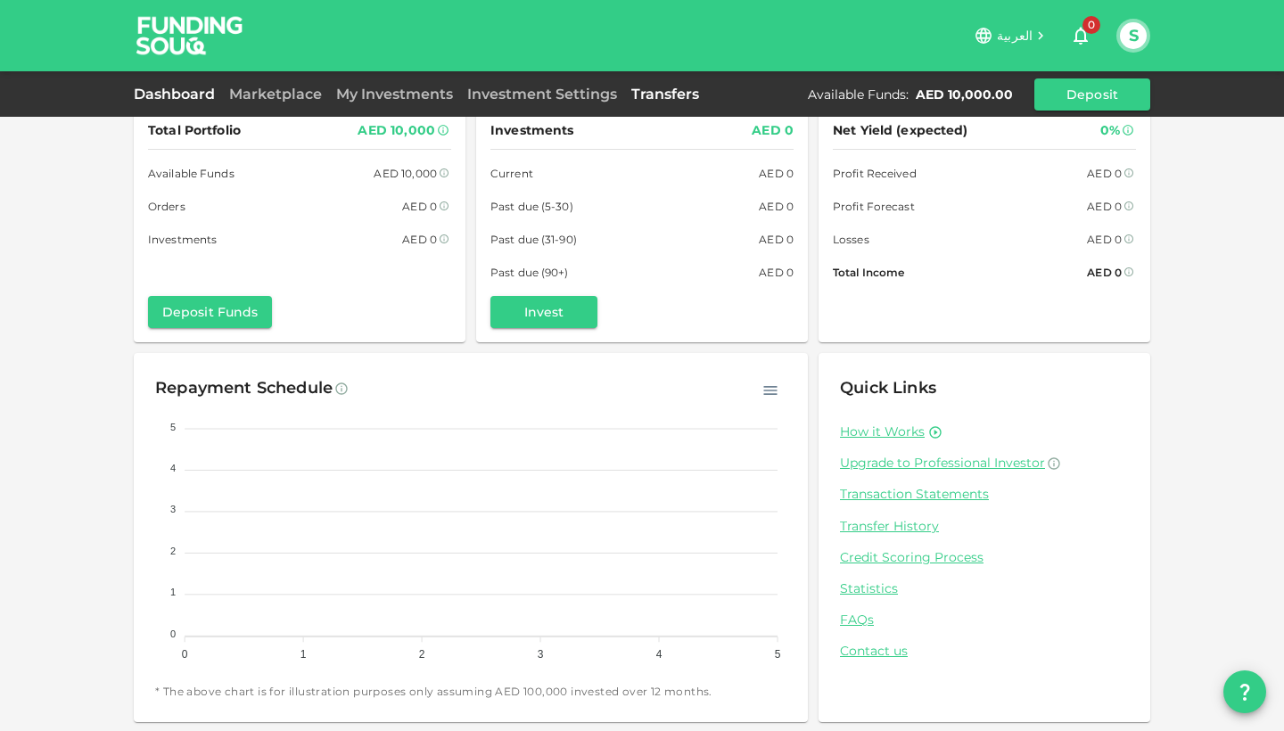
click at [668, 97] on link "Transfers" at bounding box center [665, 94] width 82 height 17
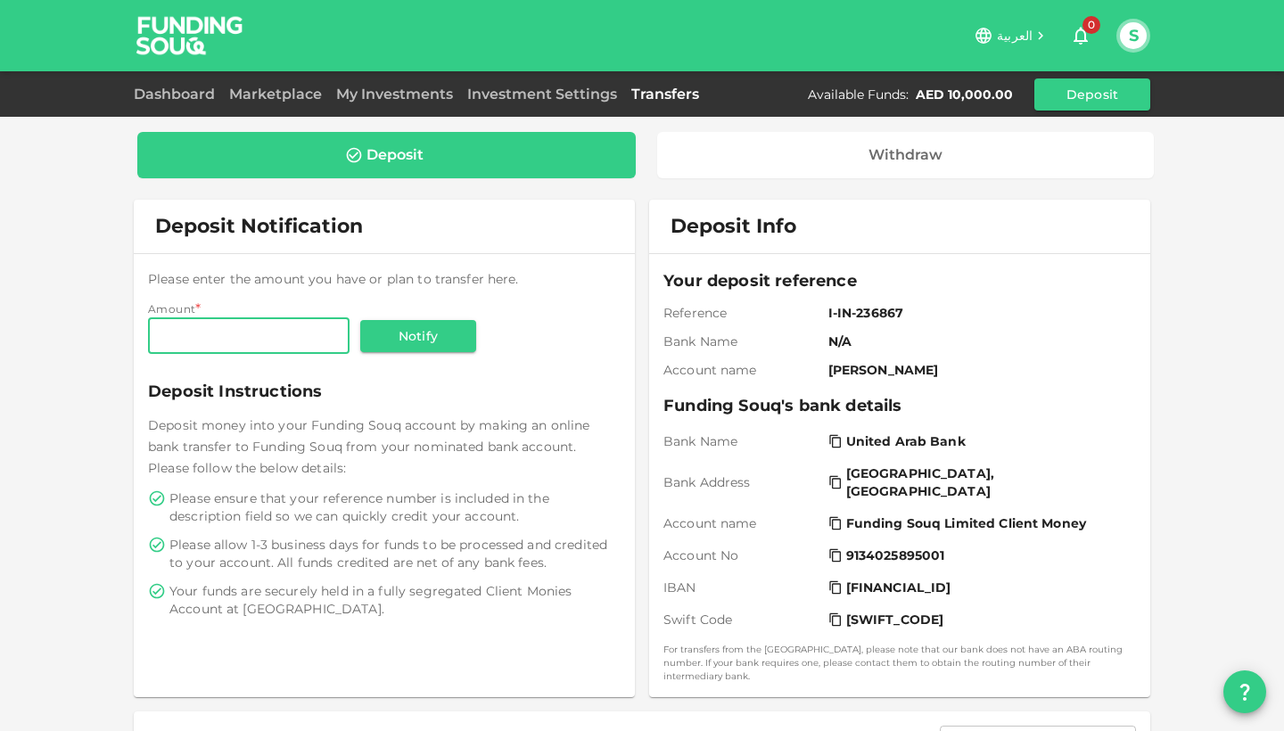
click at [549, 104] on div "Investment Settings" at bounding box center [542, 94] width 164 height 21
click at [546, 92] on link "Investment Settings" at bounding box center [542, 94] width 164 height 17
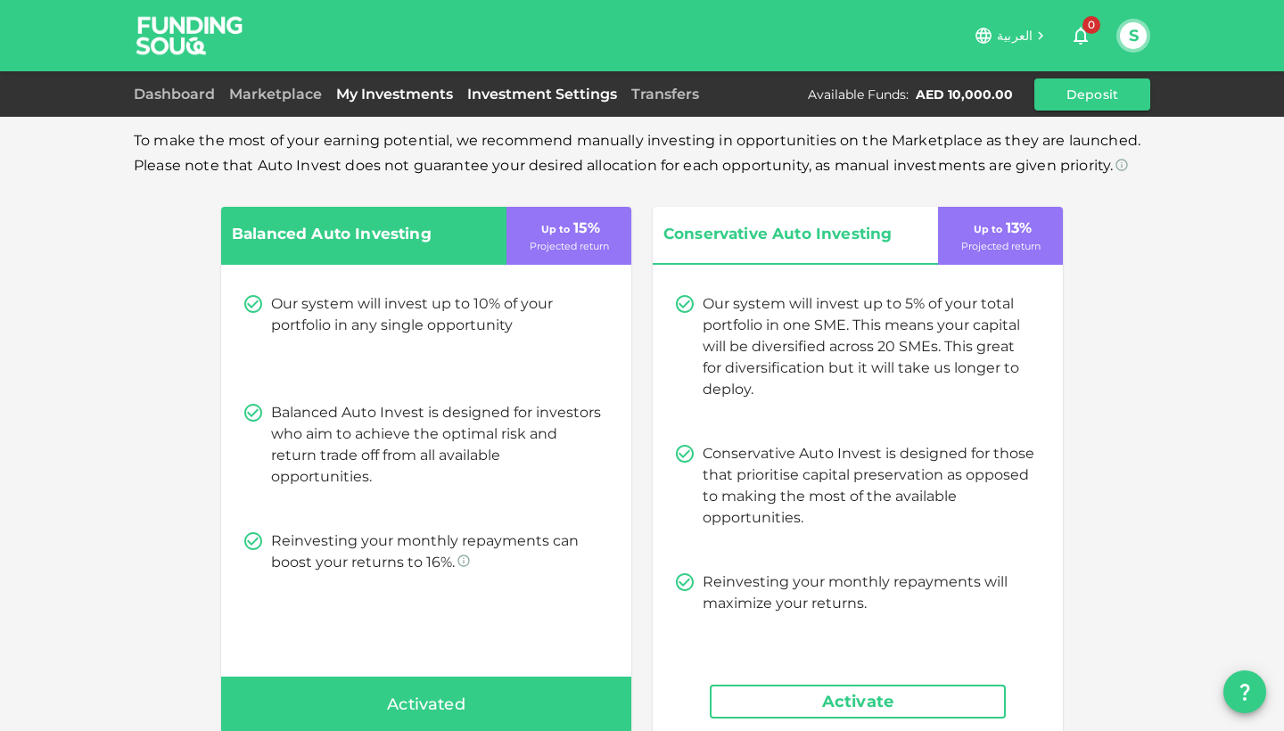
click at [380, 94] on link "My Investments" at bounding box center [394, 94] width 131 height 17
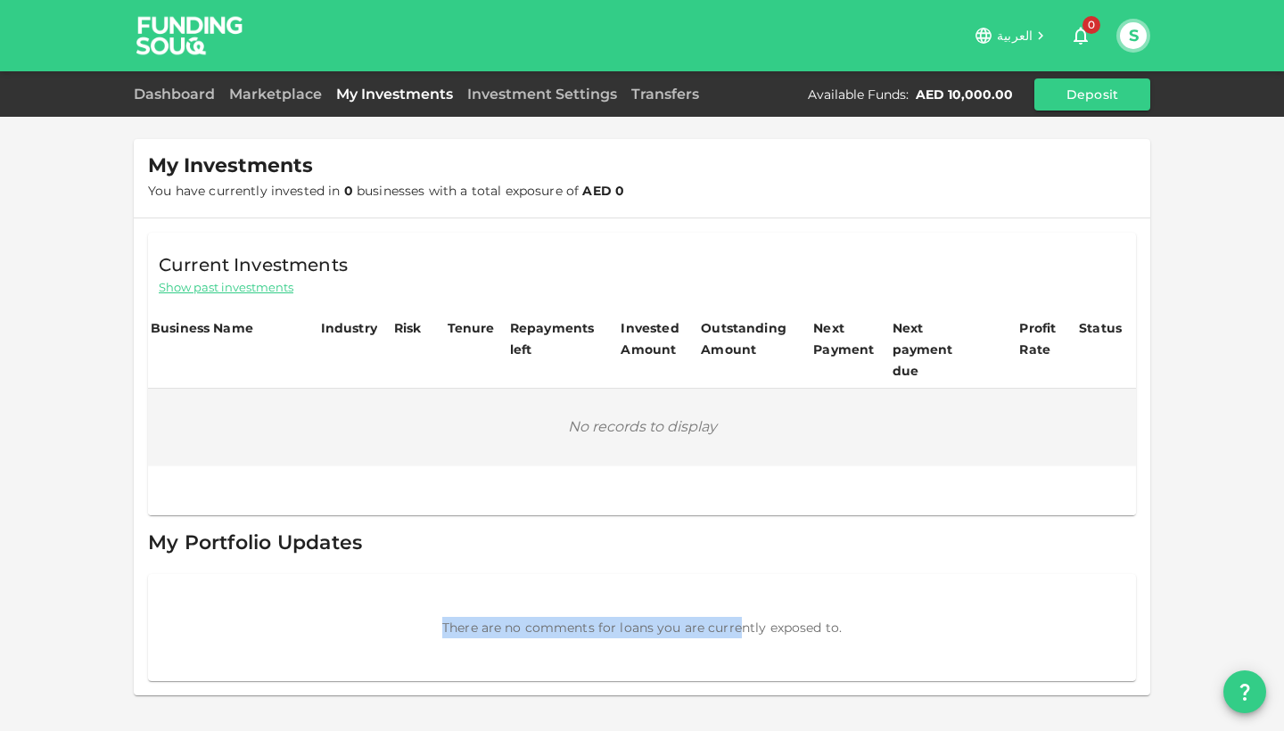
drag, startPoint x: 425, startPoint y: 594, endPoint x: 740, endPoint y: 608, distance: 315.2
click at [740, 608] on div "There are no comments for loans you are currently exposed to." at bounding box center [642, 627] width 988 height 107
click at [748, 620] on span "There are no comments for loans you are currently exposed to." at bounding box center [642, 628] width 400 height 16
click at [1080, 40] on icon "button" at bounding box center [1081, 37] width 14 height 18
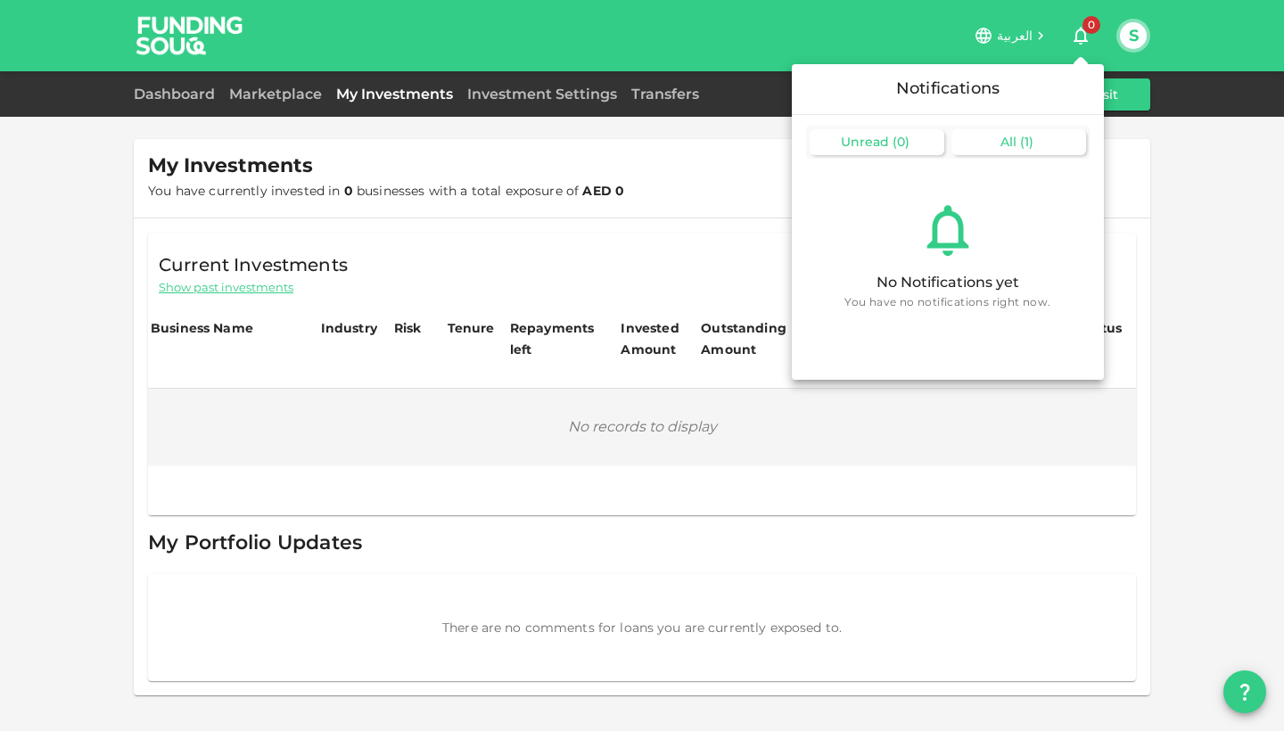
click at [1004, 134] on span "All" at bounding box center [1009, 142] width 16 height 16
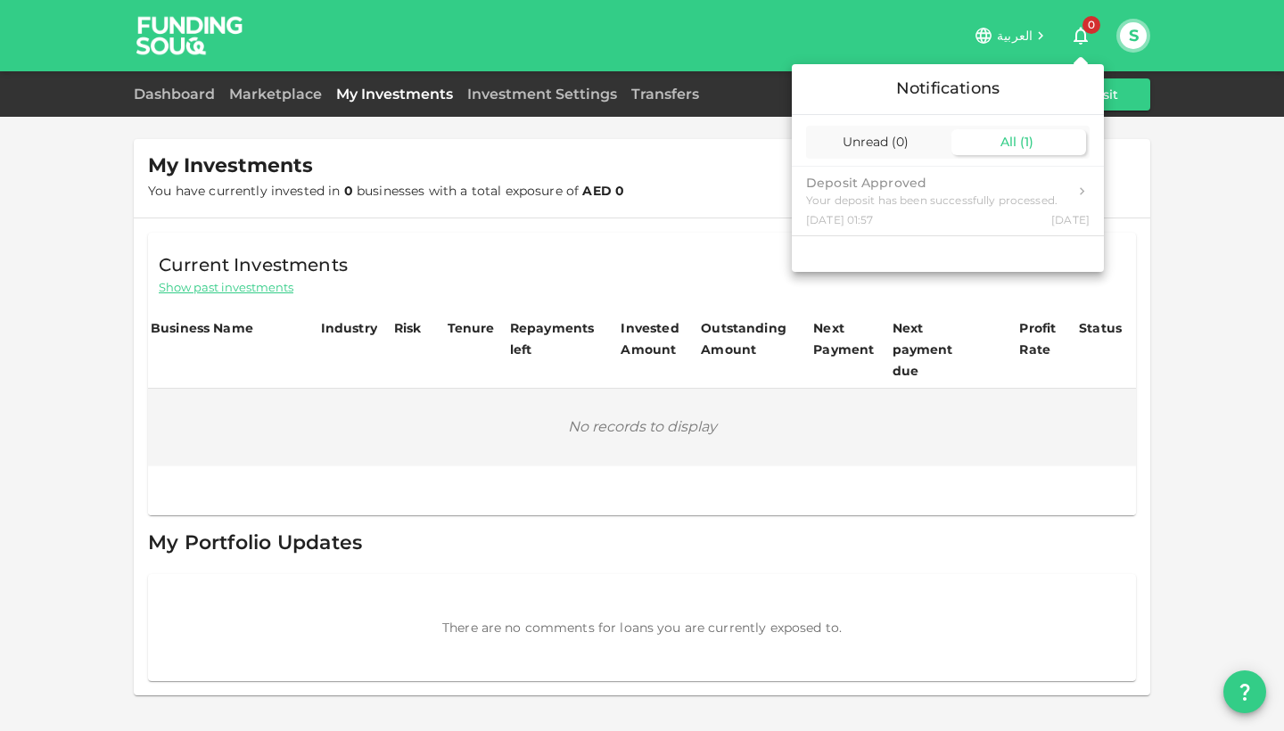
click at [1089, 43] on div at bounding box center [642, 365] width 1284 height 731
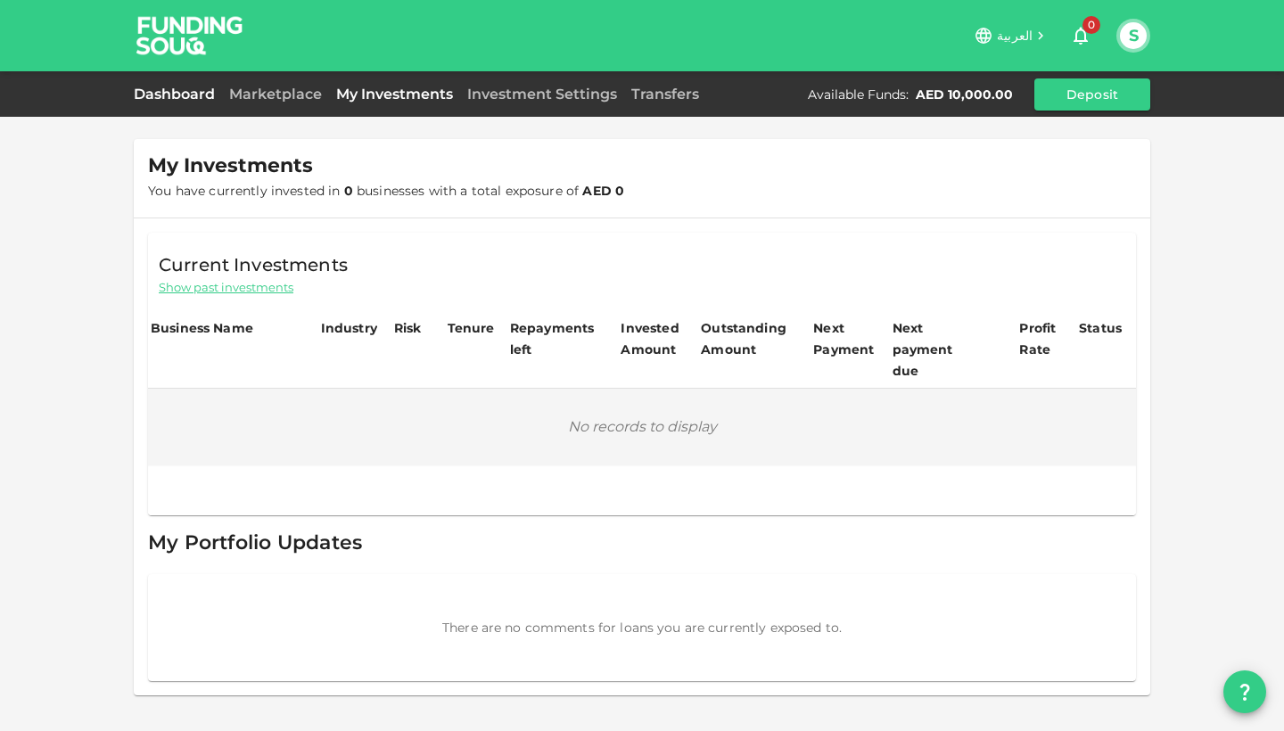
click at [178, 94] on link "Dashboard" at bounding box center [178, 94] width 88 height 17
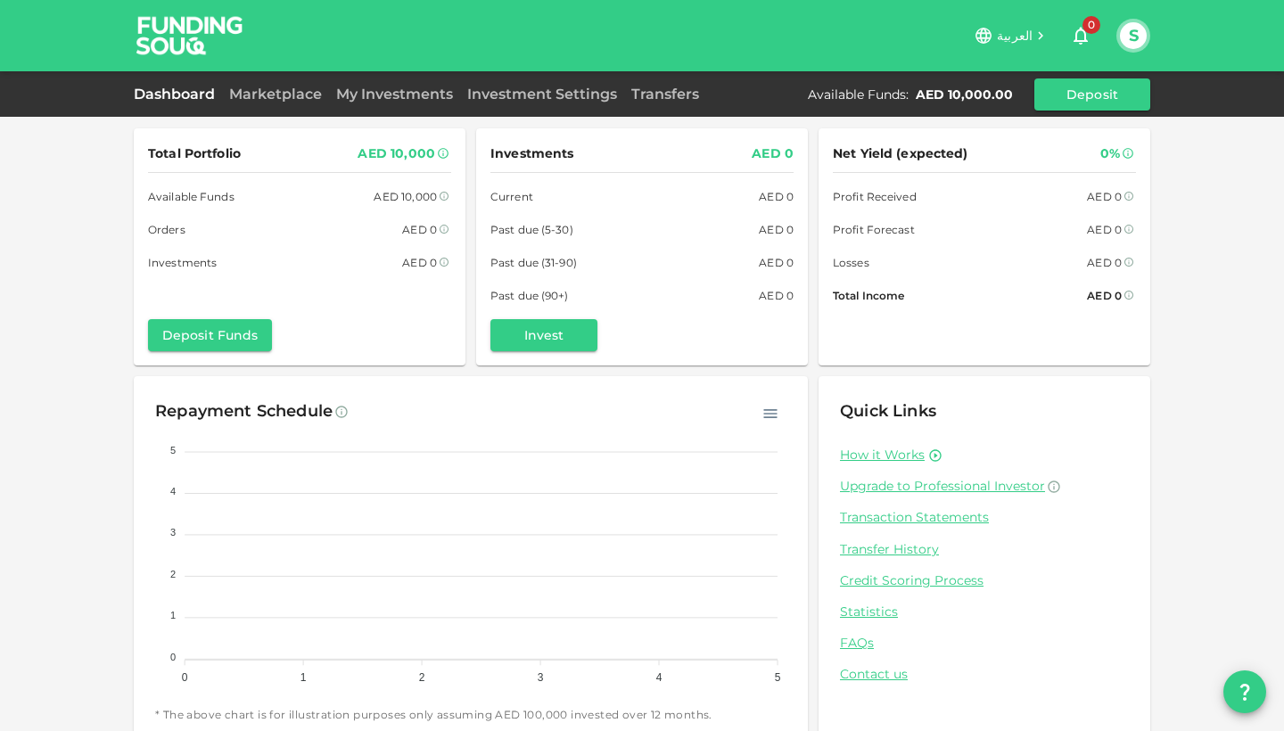
click at [1238, 356] on div "Total Portfolio AED 10,000 Available Funds AED 10,000 Orders AED 0 Investments …" at bounding box center [642, 378] width 1284 height 756
drag, startPoint x: 519, startPoint y: 212, endPoint x: 773, endPoint y: 298, distance: 268.3
click at [772, 296] on div "Investments AED 0 Current AED 0 Past due (5-30) AED 0 Past due (31-90) AED 0 Pa…" at bounding box center [642, 224] width 303 height 162
click at [773, 298] on div "AED 0" at bounding box center [776, 295] width 35 height 19
click at [376, 87] on link "My Investments" at bounding box center [394, 94] width 131 height 17
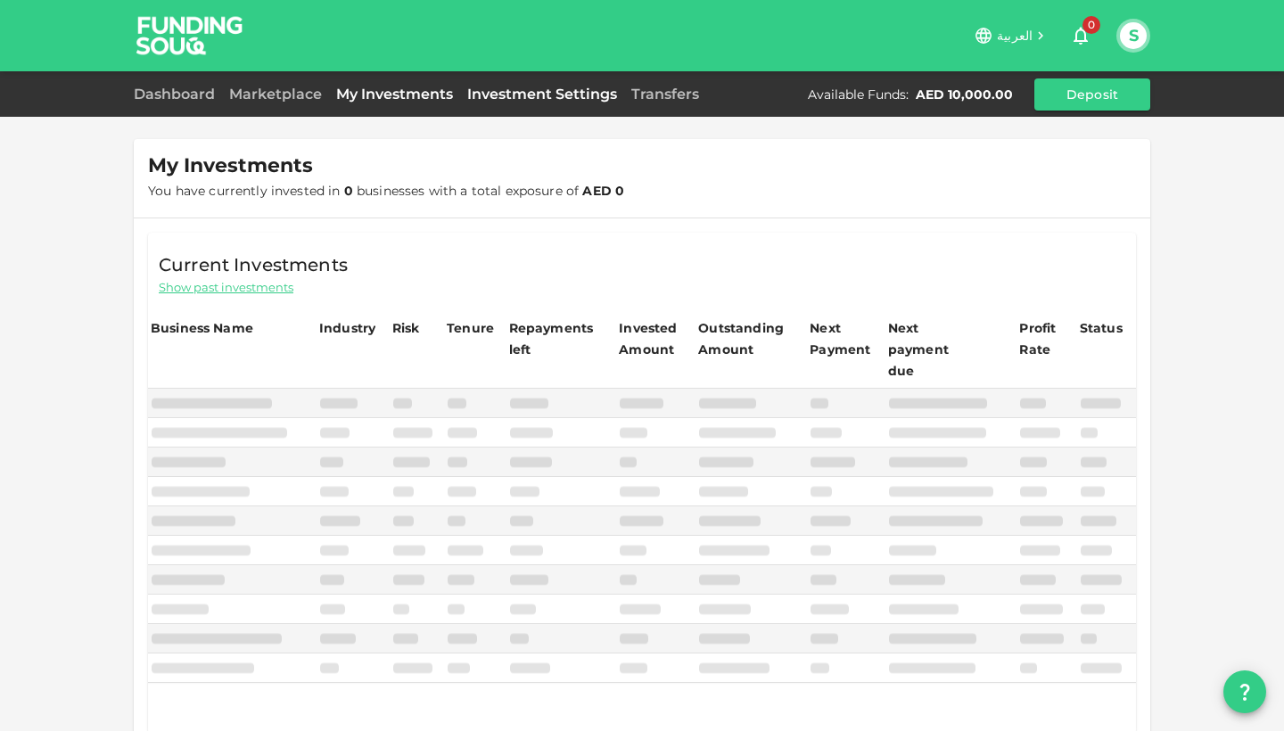
click at [483, 87] on link "Investment Settings" at bounding box center [542, 94] width 164 height 17
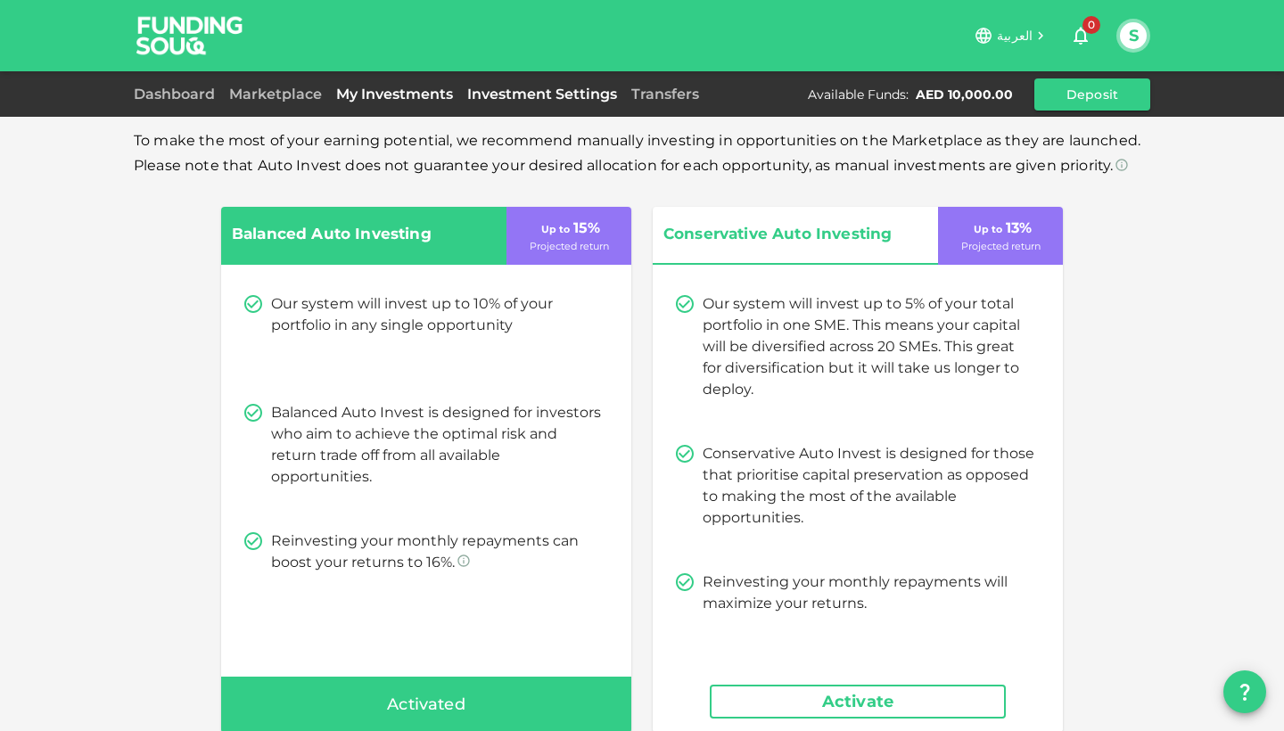
click at [378, 89] on link "My Investments" at bounding box center [394, 94] width 131 height 17
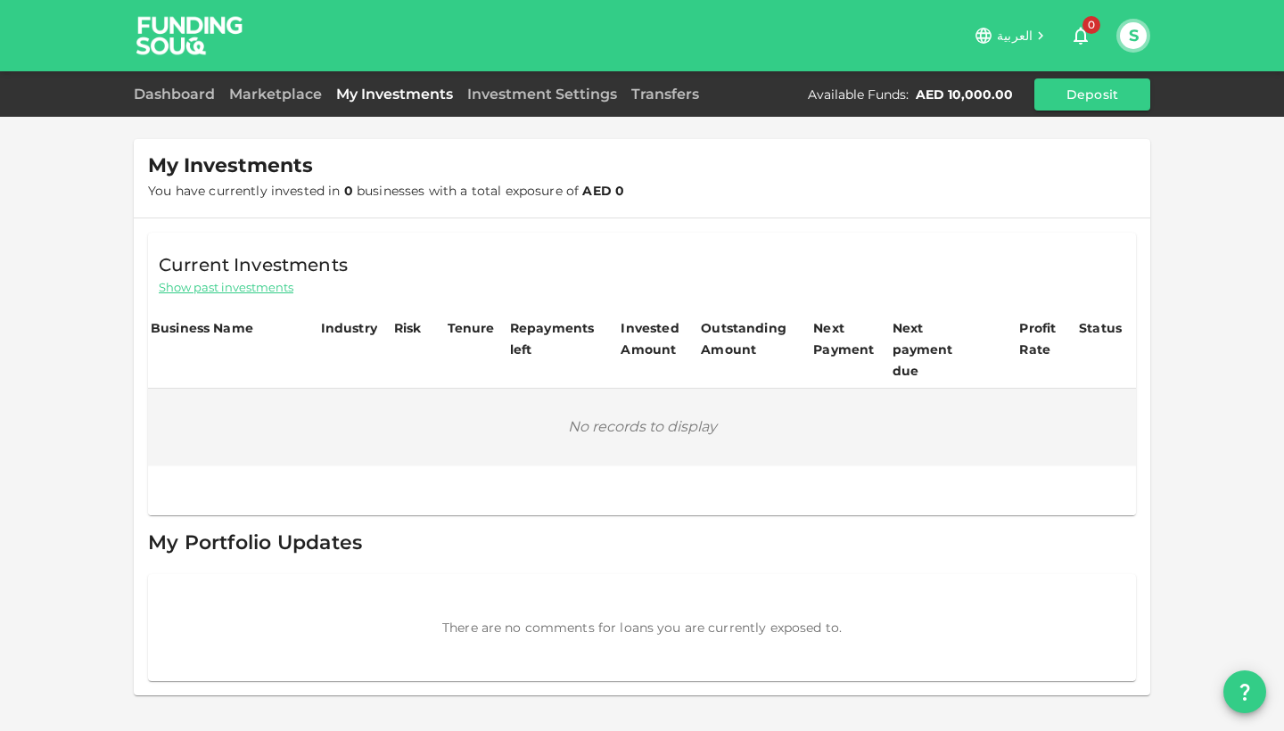
click at [85, 430] on div "My Investments You have currently invested in 0 businesses with a total exposur…" at bounding box center [642, 365] width 1284 height 731
click at [1080, 38] on icon "button" at bounding box center [1080, 35] width 21 height 21
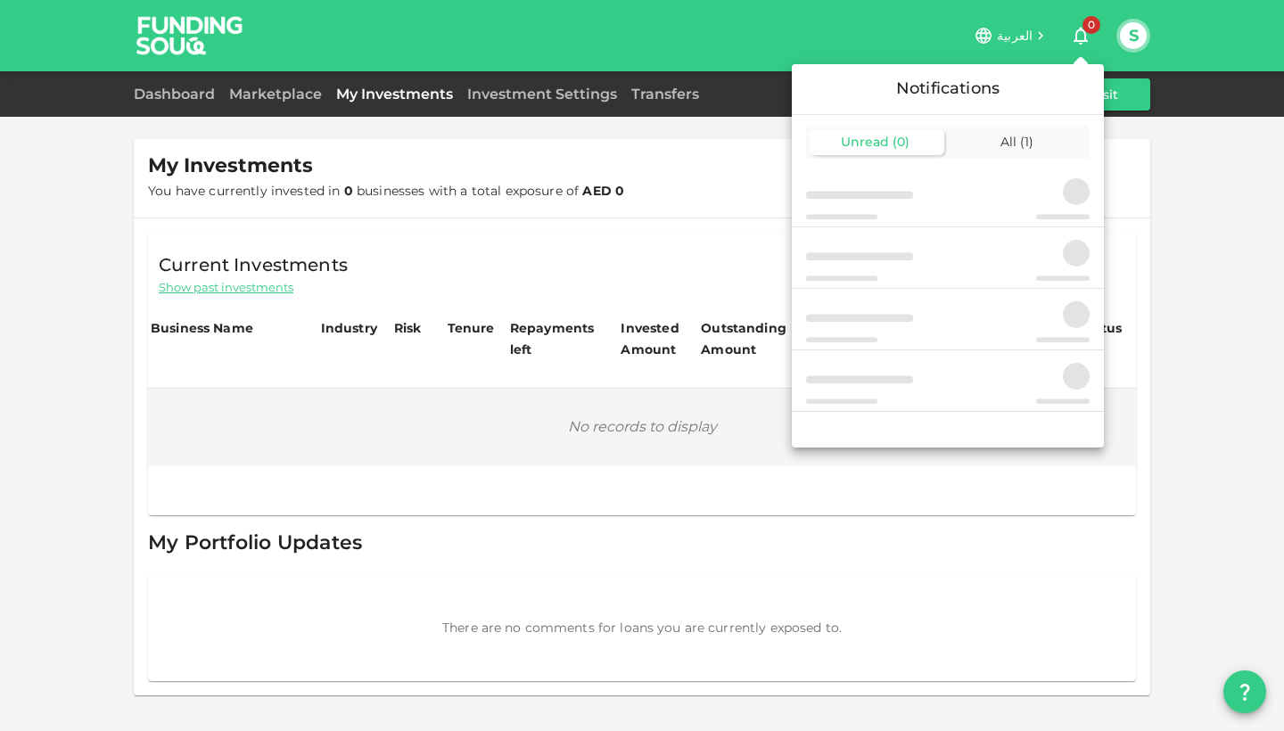
click at [1151, 31] on div at bounding box center [642, 365] width 1284 height 731
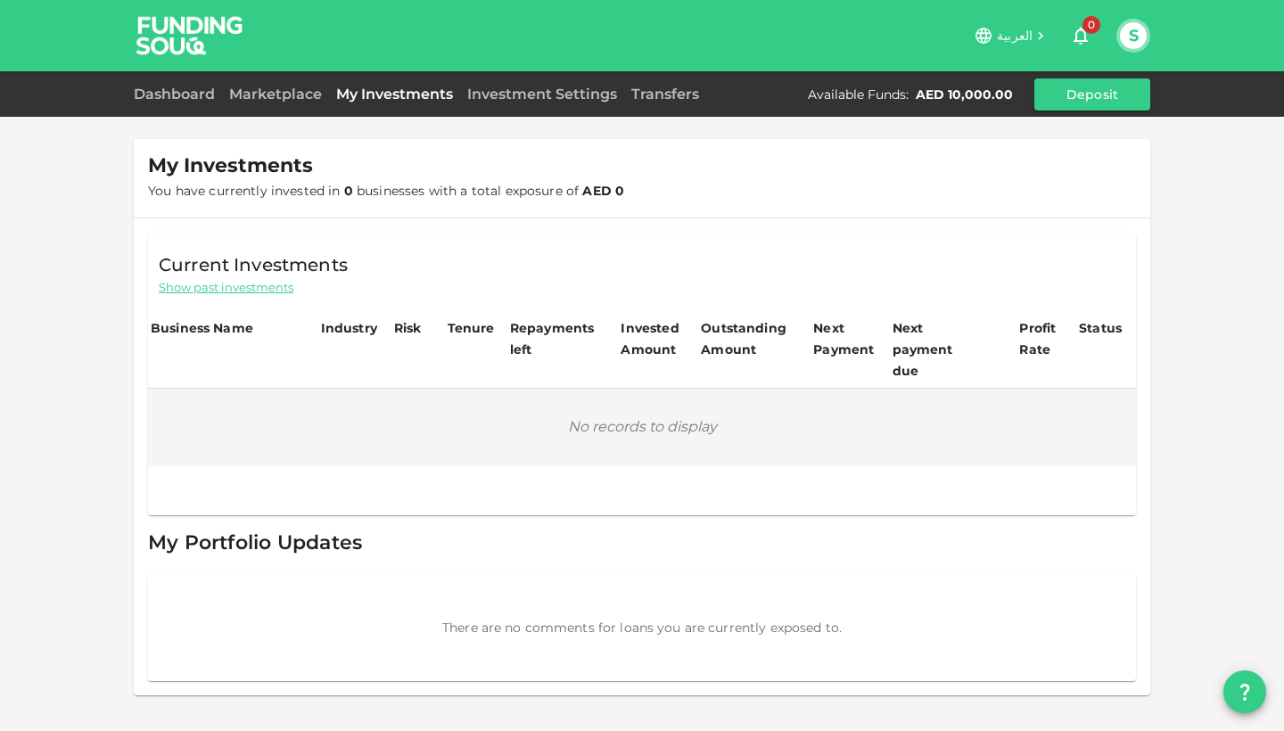
click at [1137, 32] on button "S" at bounding box center [1133, 35] width 27 height 27
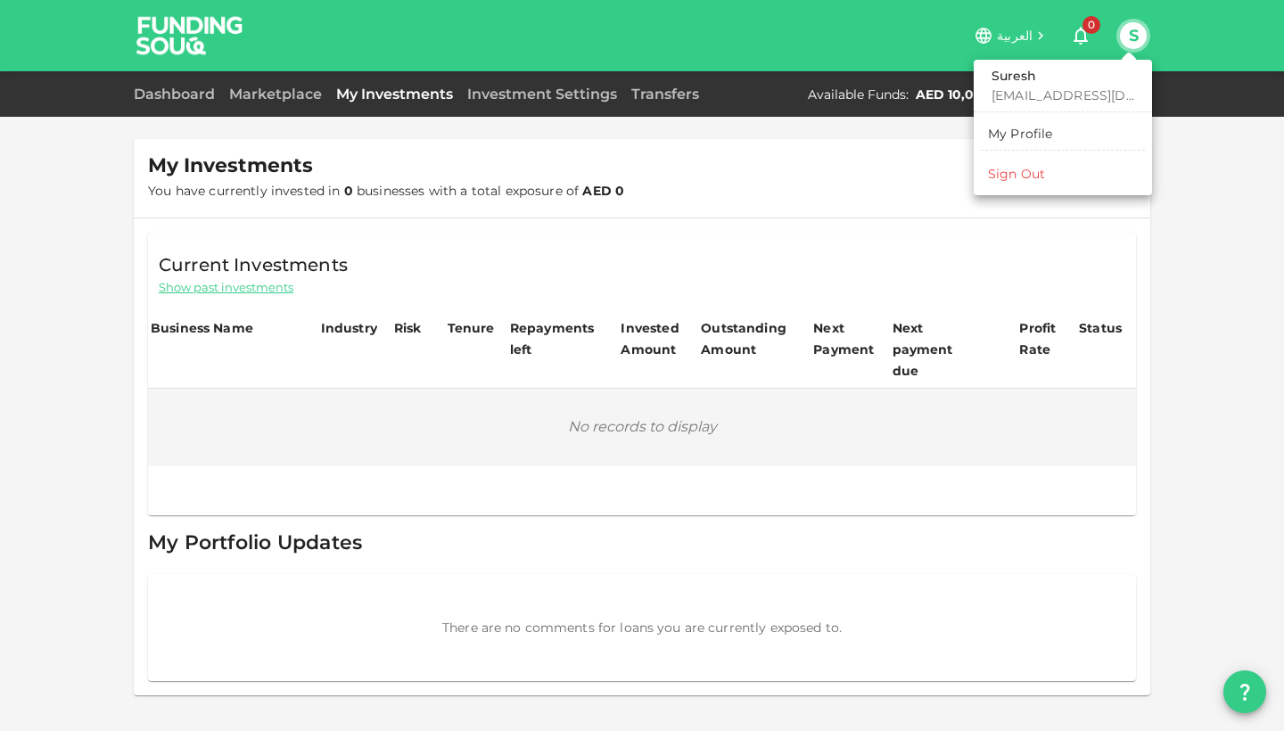
click at [1028, 136] on div "My Profile" at bounding box center [1020, 134] width 65 height 18
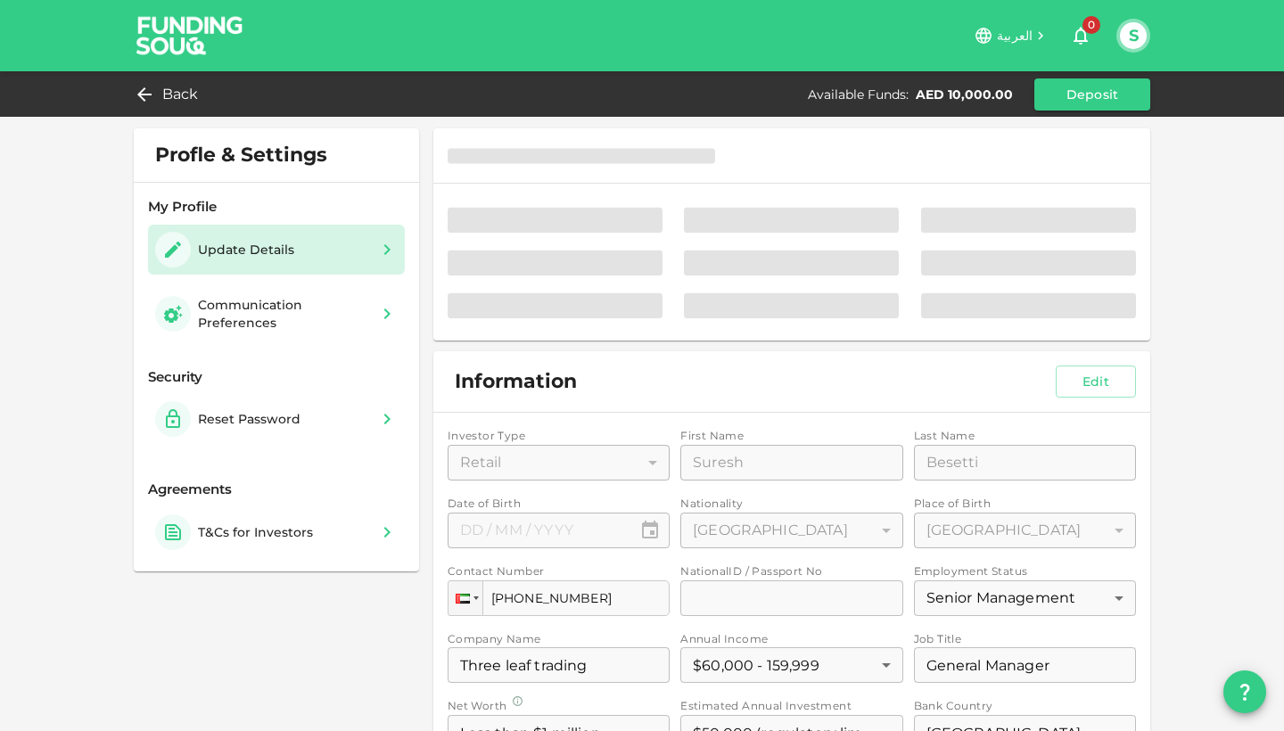
type input "⁦⁨[DATE]⁩⁩"
